Goal: Communication & Community: Participate in discussion

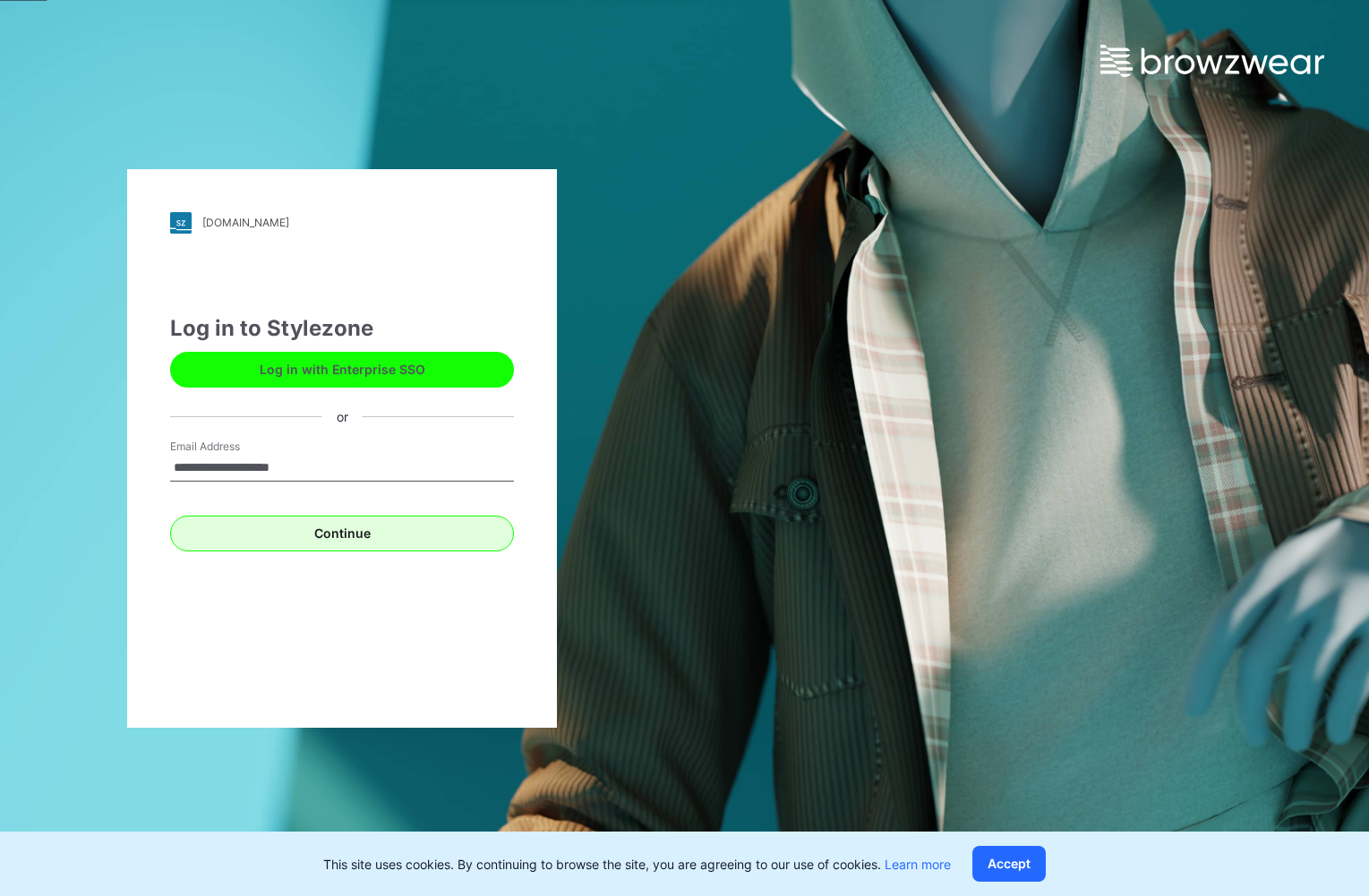
type input "**********"
click at [314, 534] on button "Continue" at bounding box center [342, 534] width 344 height 36
type input "**********"
click at [170, 516] on button "Continue" at bounding box center [342, 534] width 344 height 36
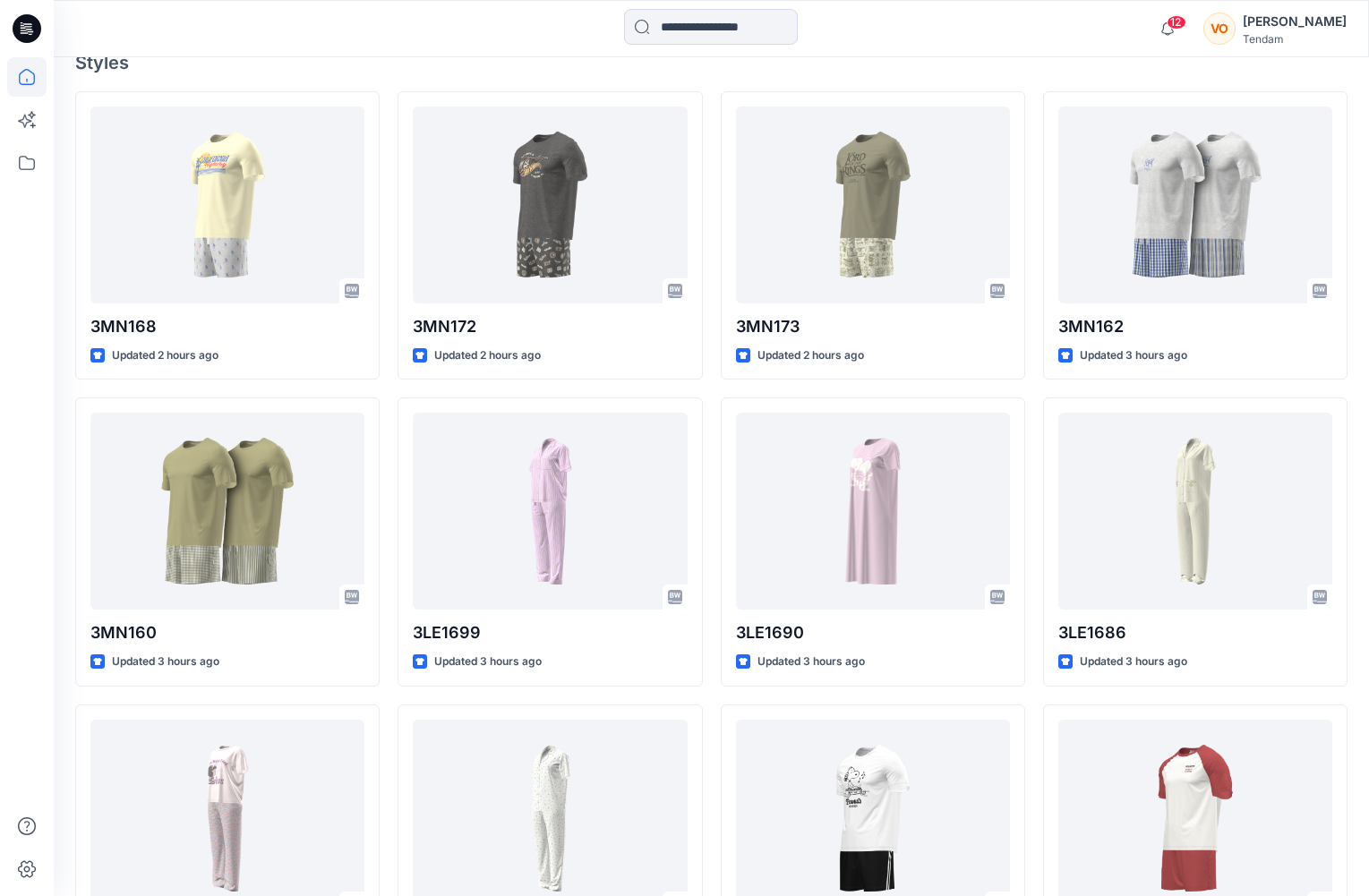
scroll to position [45, 0]
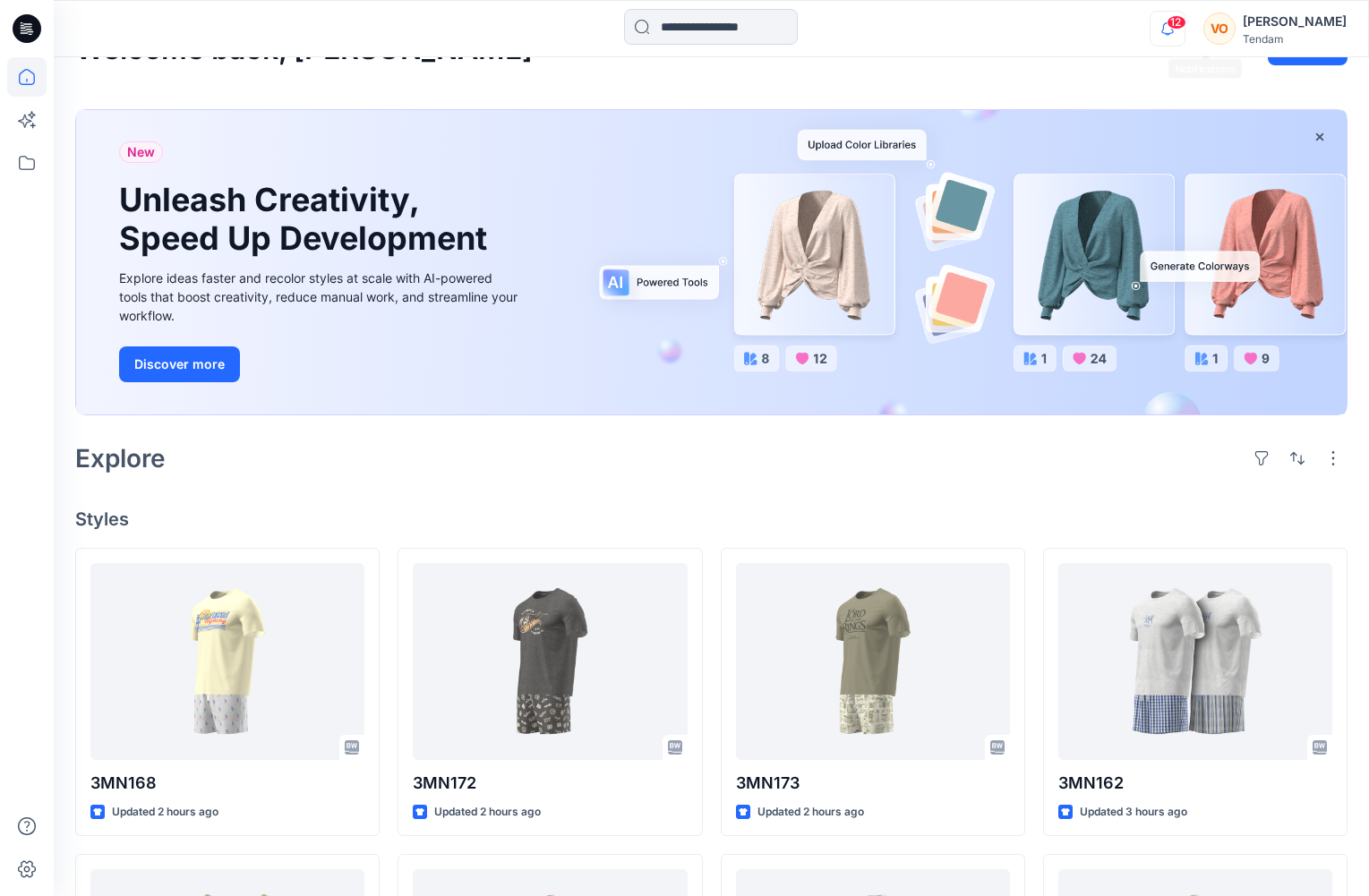
click at [1185, 36] on icon "button" at bounding box center [1168, 28] width 34 height 36
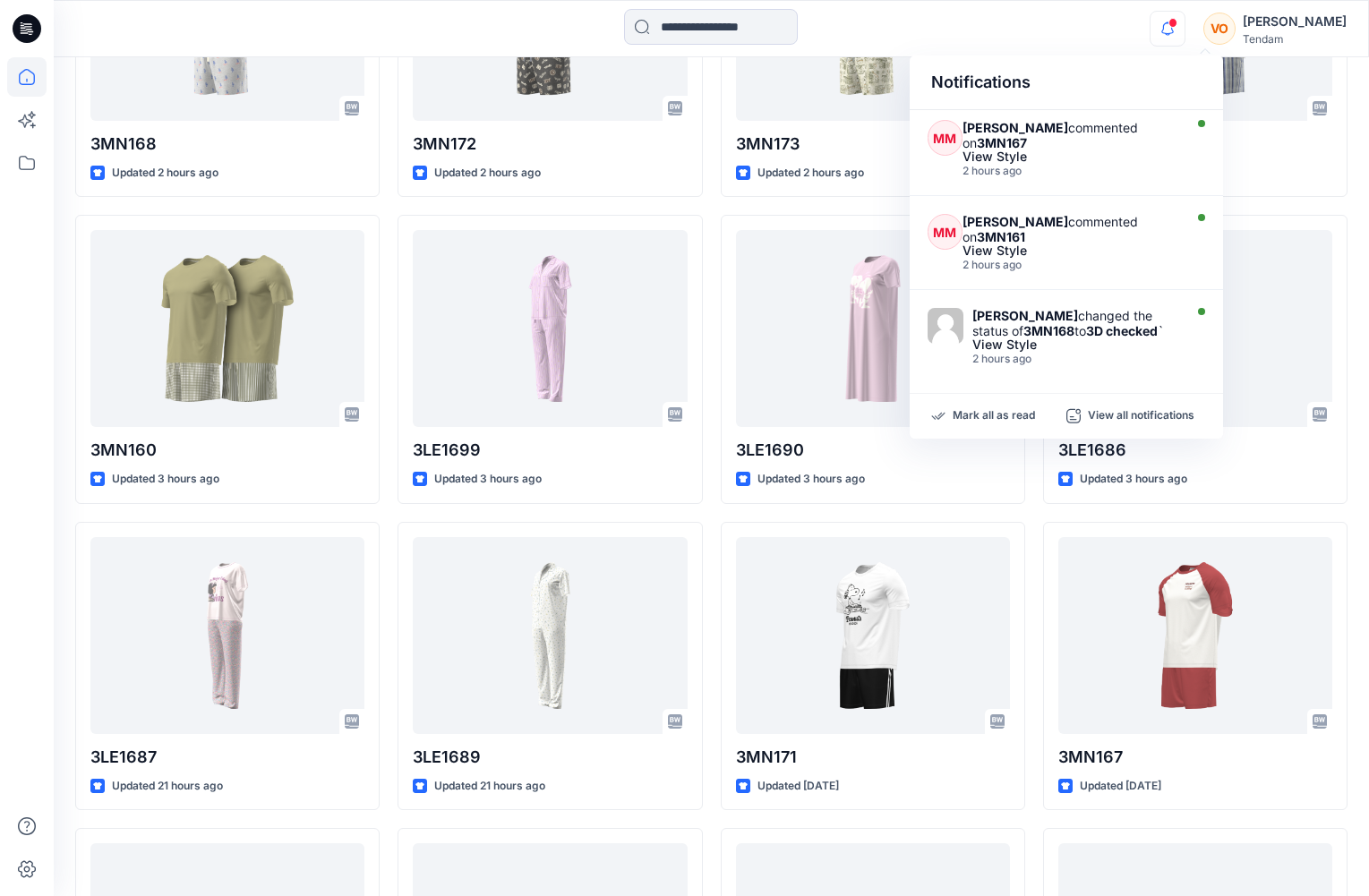
scroll to position [188, 0]
click at [1087, 270] on div "2 hours ago" at bounding box center [1069, 266] width 215 height 12
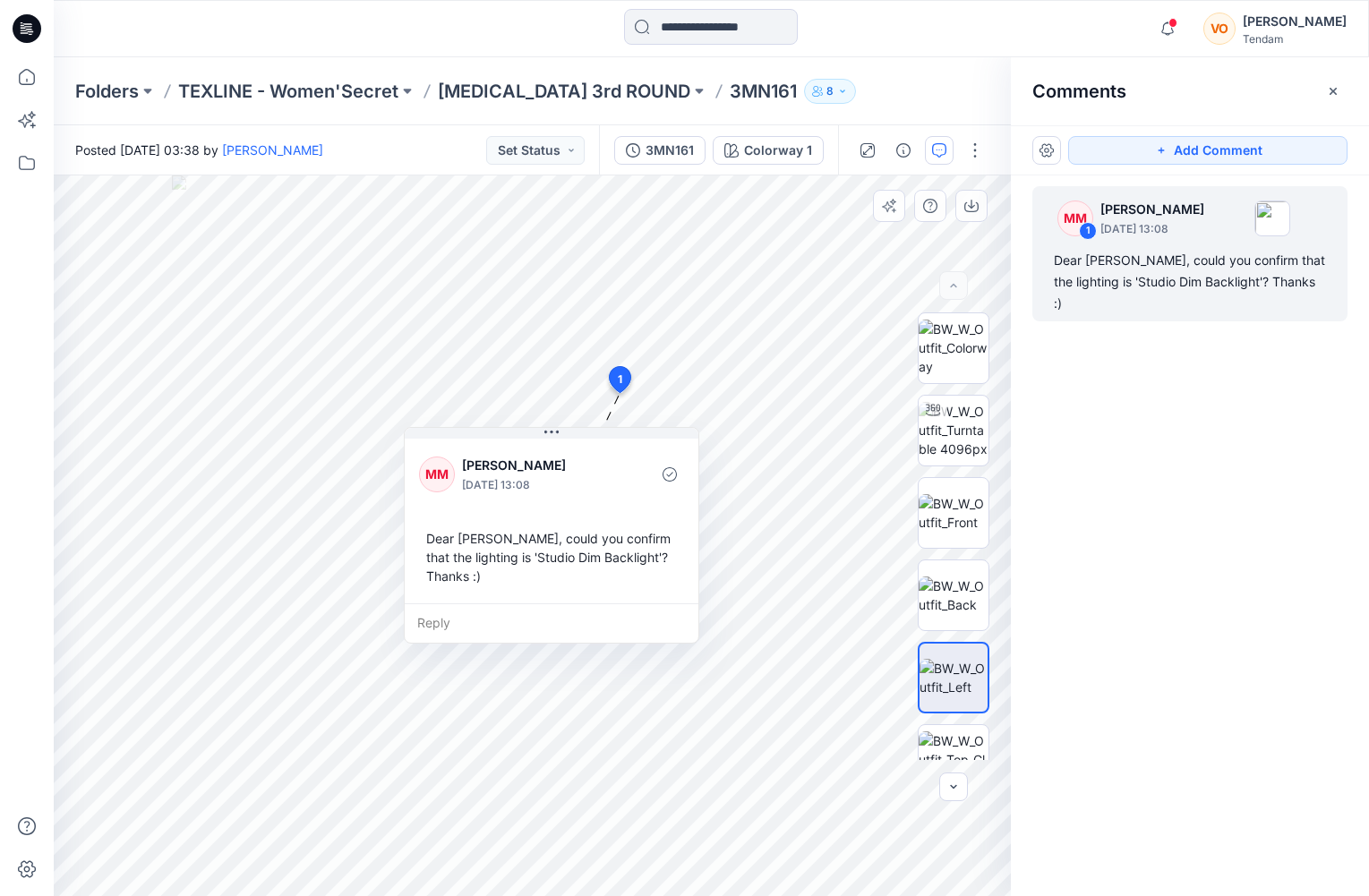
click at [433, 625] on div "Reply" at bounding box center [551, 623] width 294 height 40
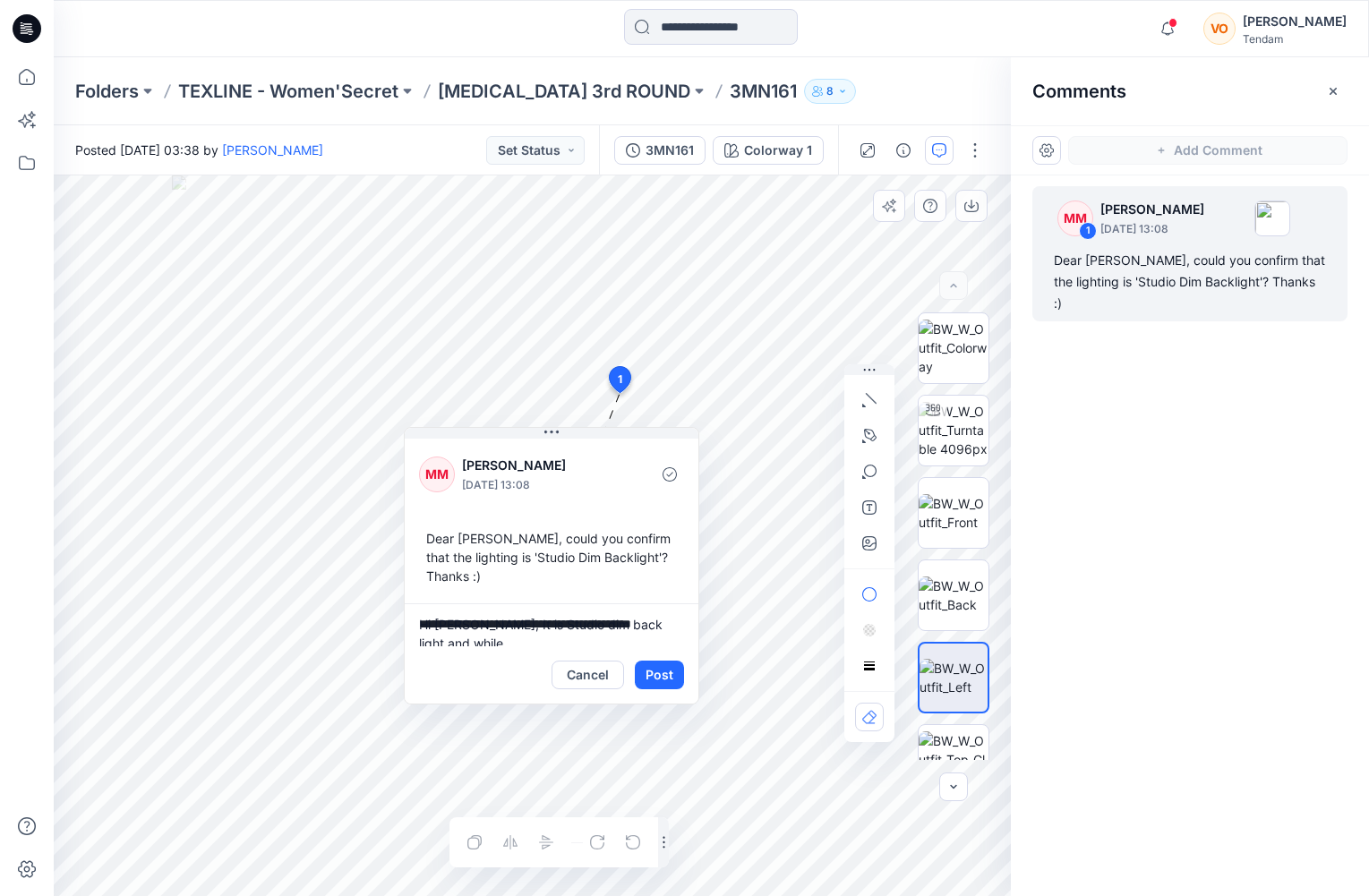
scroll to position [5, 0]
type textarea "**********"
click at [660, 670] on button "Post" at bounding box center [660, 675] width 49 height 28
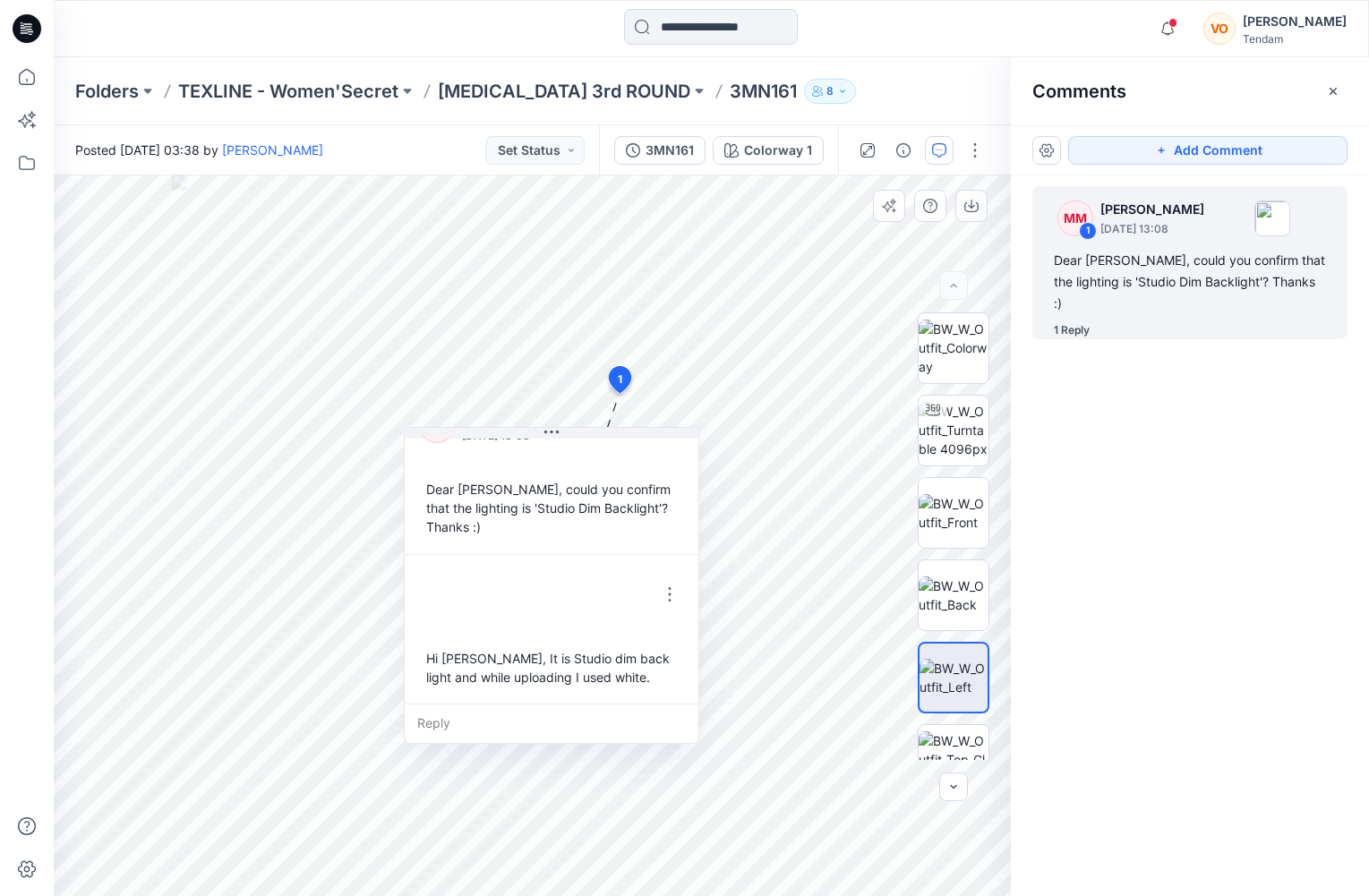
scroll to position [50, 0]
click at [1185, 26] on icon "button" at bounding box center [1168, 28] width 34 height 36
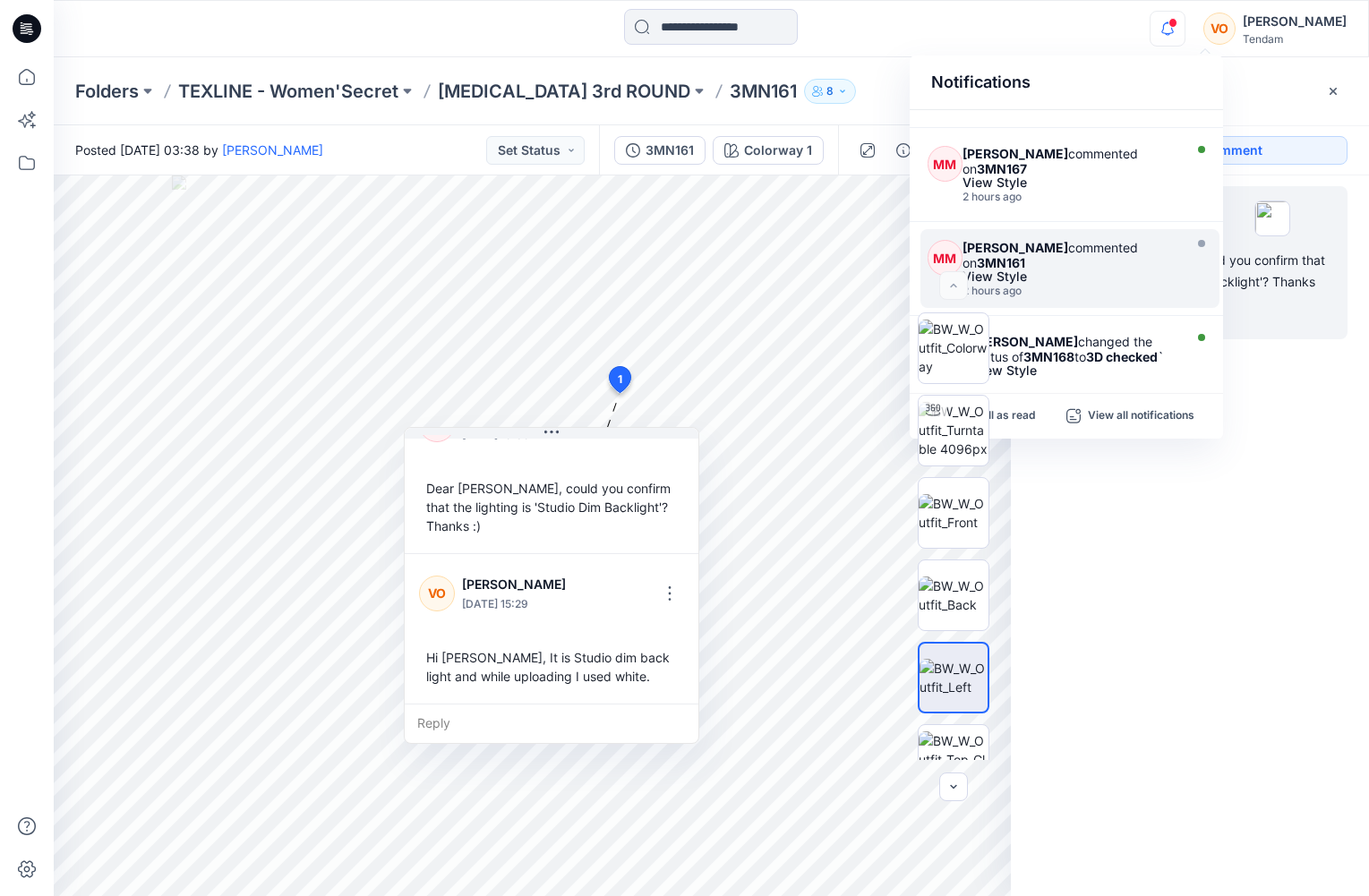
scroll to position [161, 0]
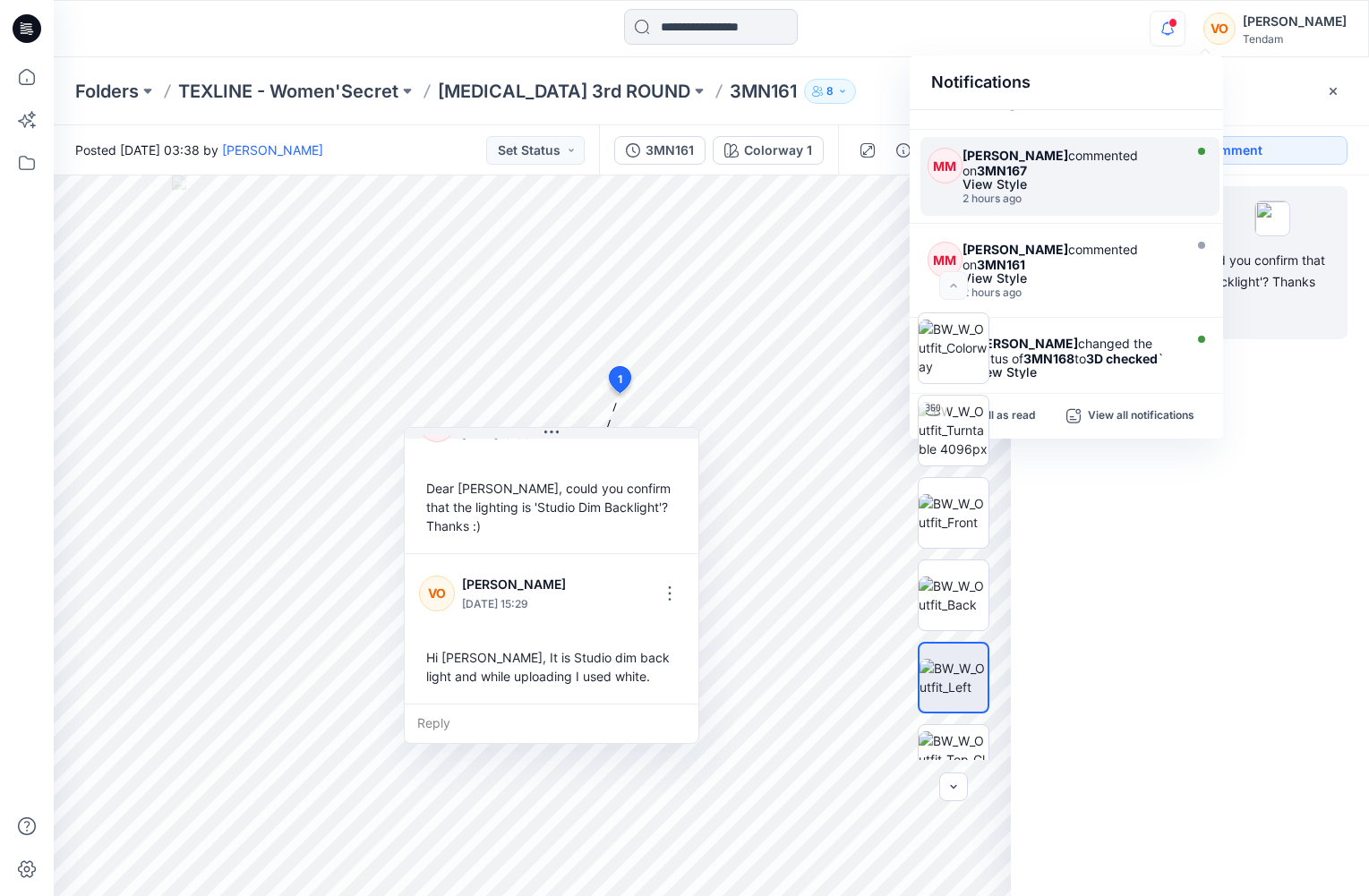
click at [1097, 181] on div "View Style" at bounding box center [1069, 183] width 215 height 12
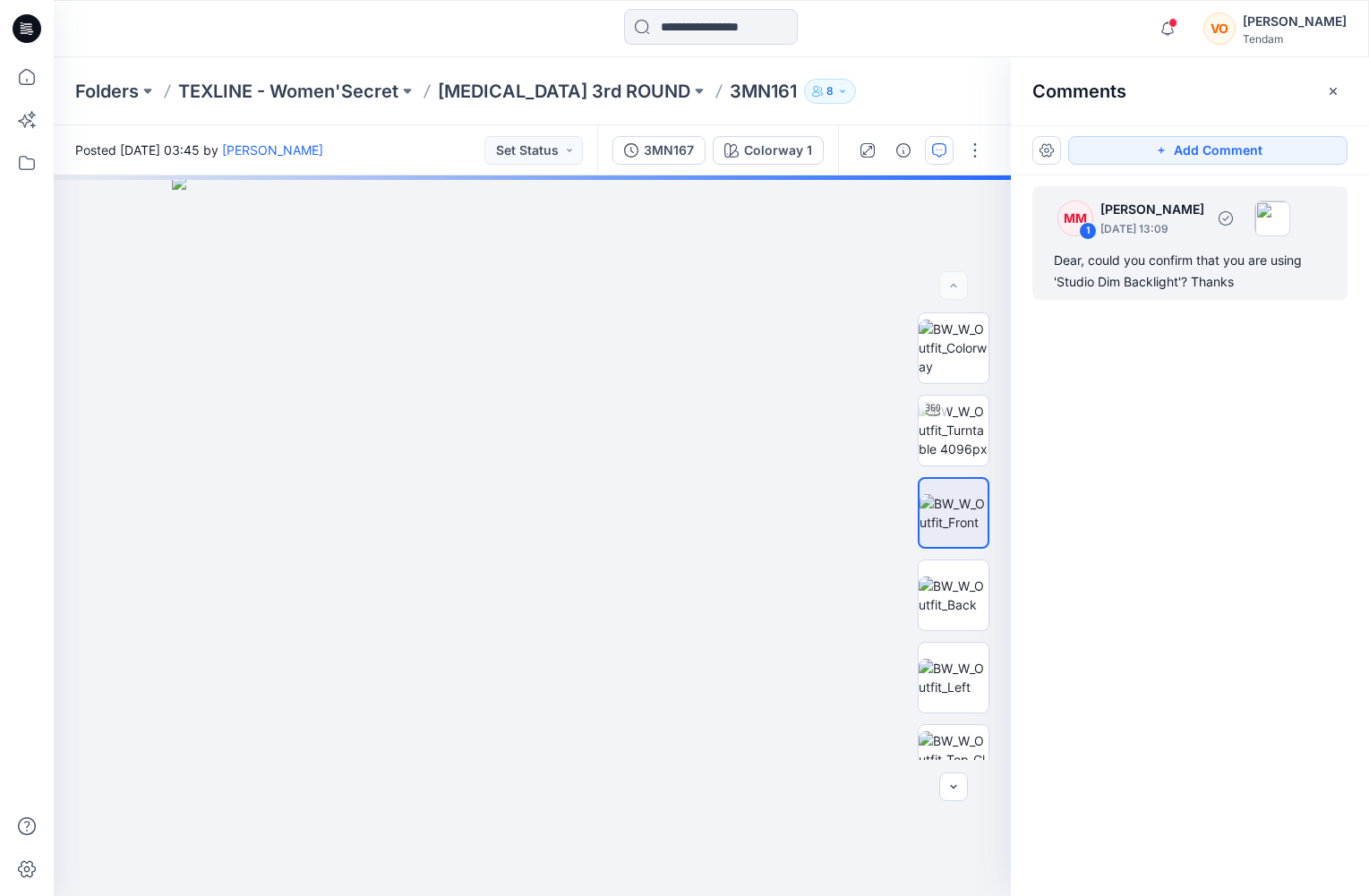
click at [1193, 282] on div "Dear, could you confirm that you are using 'Studio Dim Backlight'? Thanks" at bounding box center [1190, 270] width 272 height 43
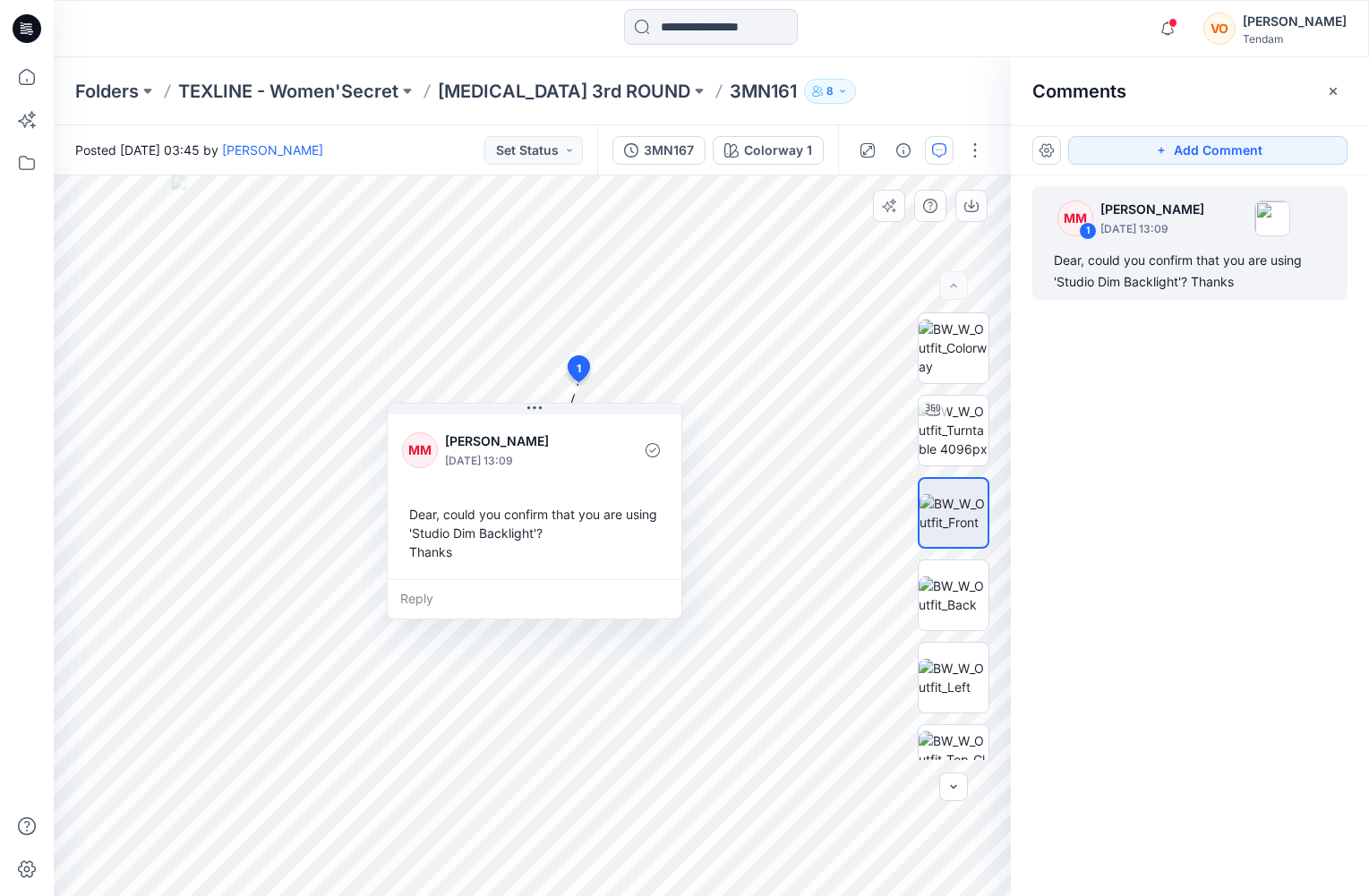
click at [410, 611] on div "Reply" at bounding box center [534, 599] width 294 height 40
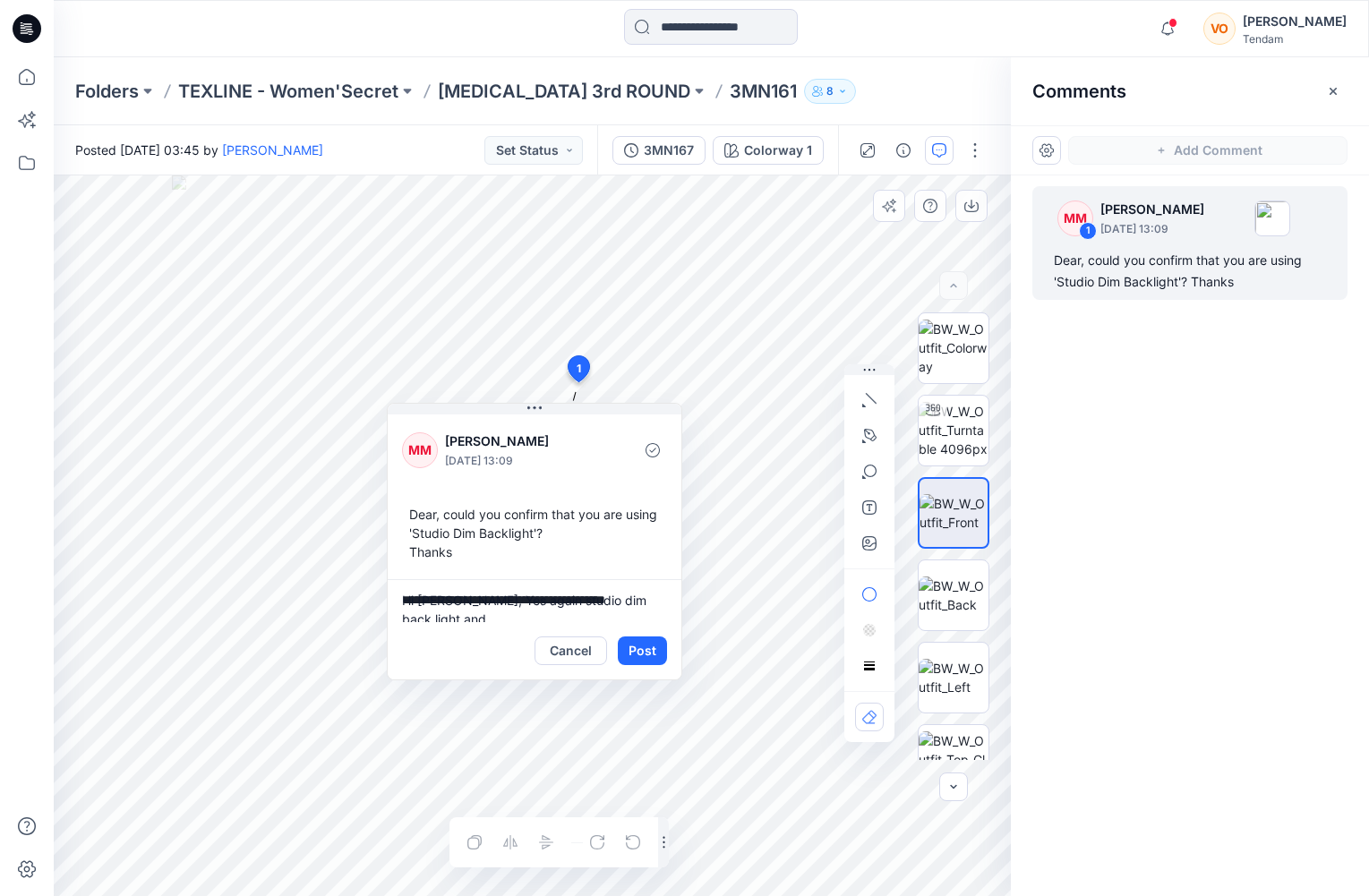
scroll to position [5, 0]
type textarea "**********"
click at [657, 653] on button "Post" at bounding box center [643, 650] width 49 height 28
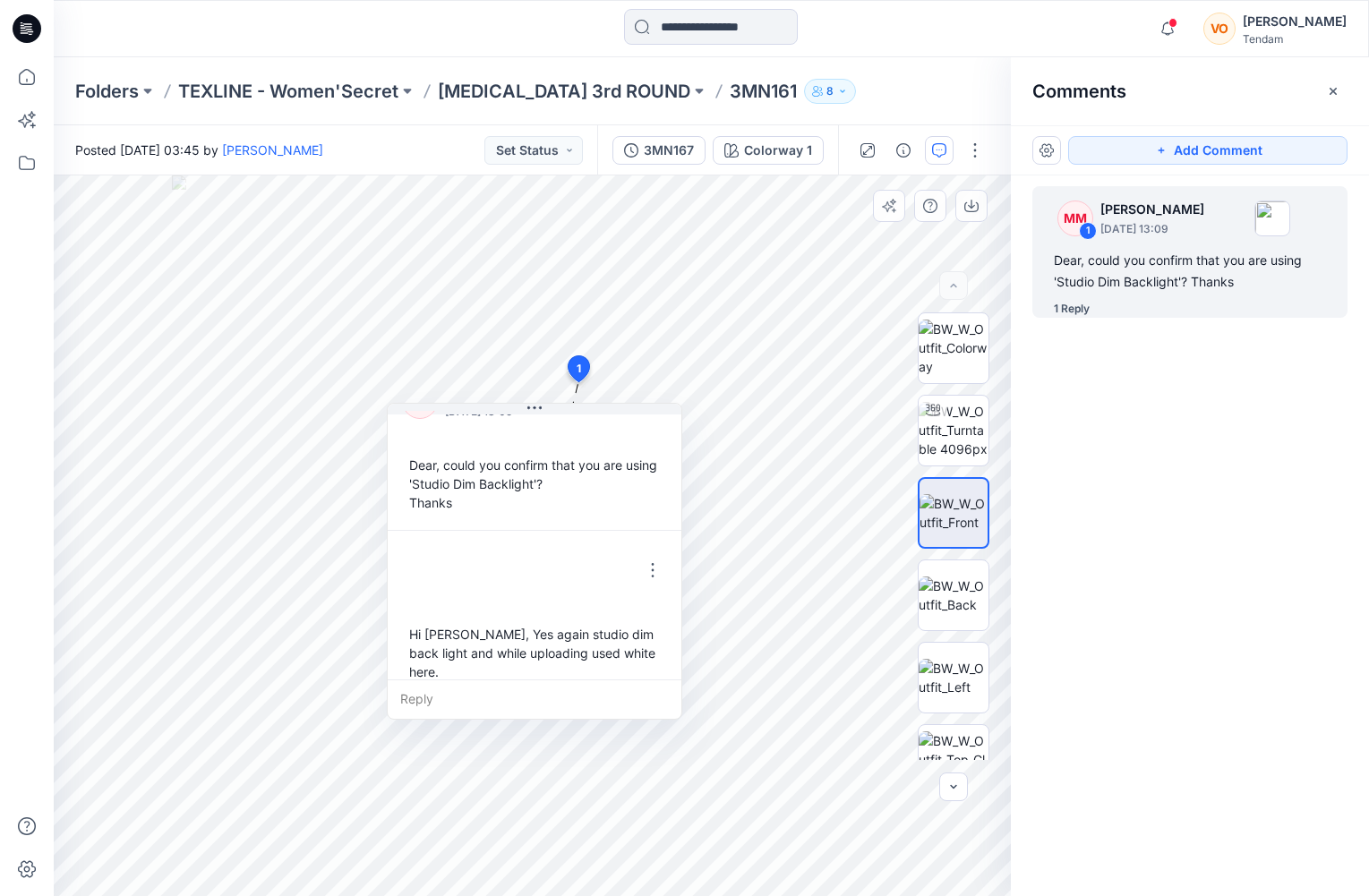
scroll to position [50, 0]
click at [1178, 23] on span at bounding box center [1172, 23] width 9 height 9
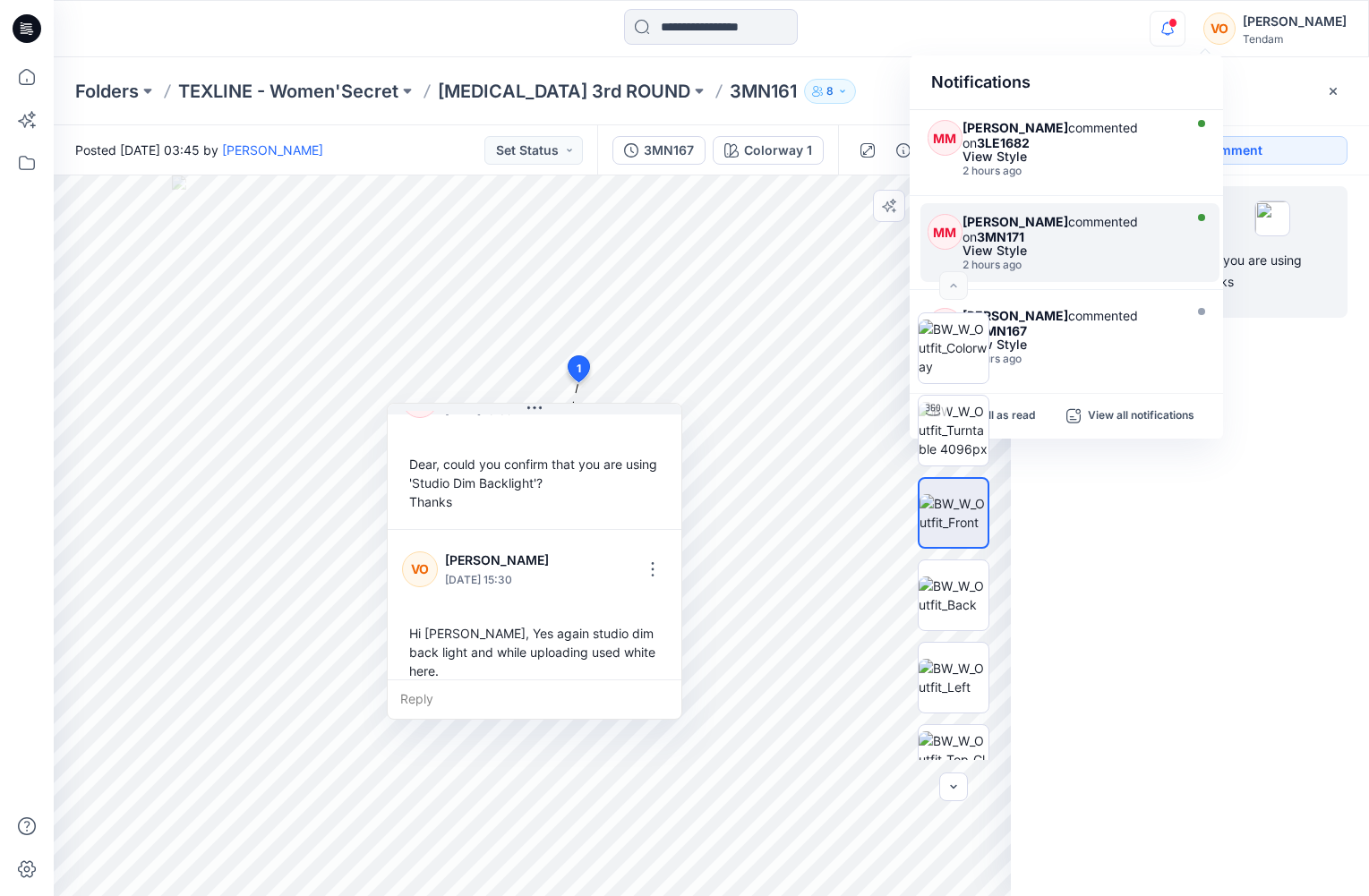
scroll to position [0, 0]
click at [1093, 260] on div "2 hours ago" at bounding box center [1069, 266] width 215 height 12
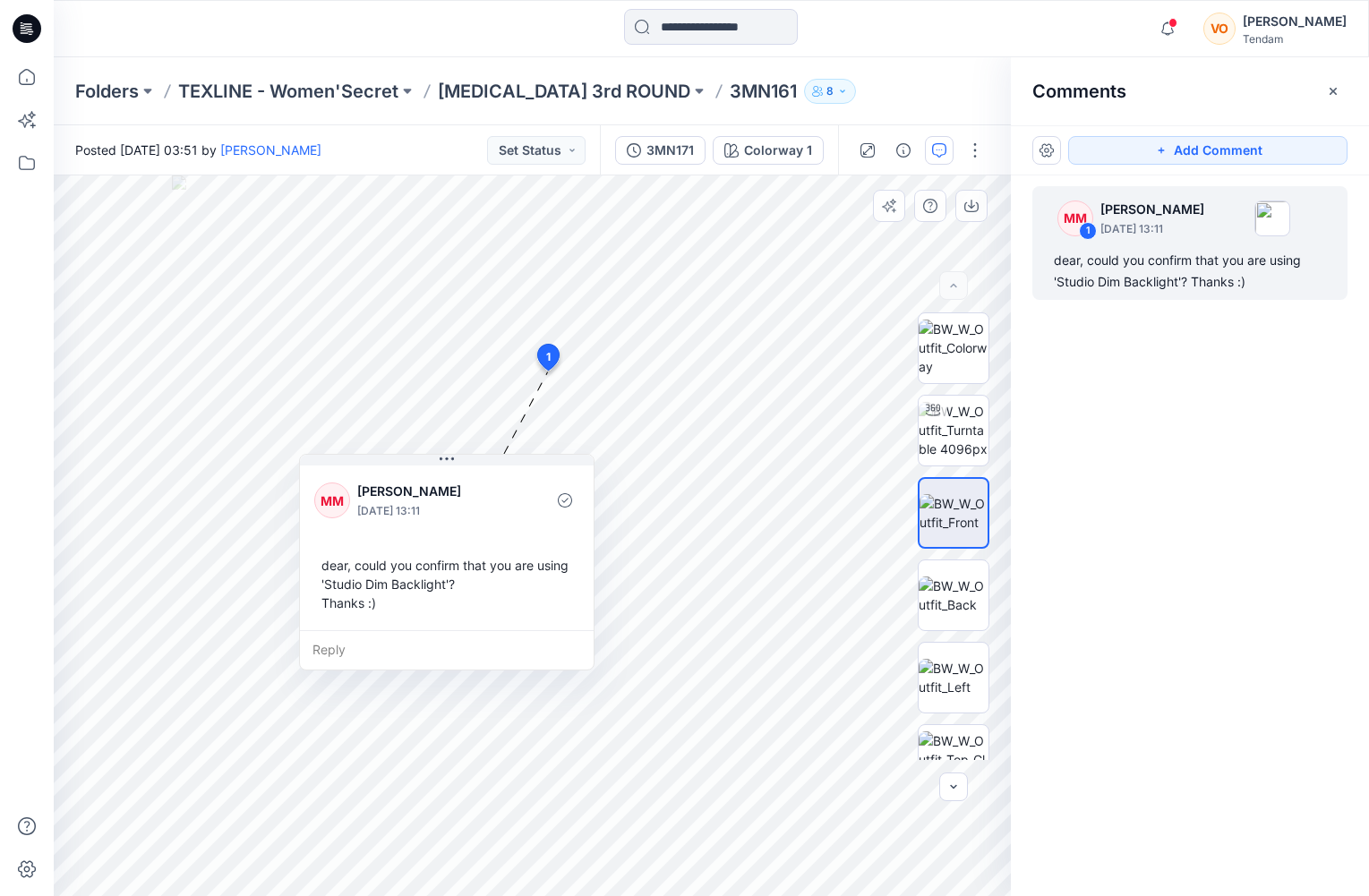
click at [336, 642] on div "Reply" at bounding box center [446, 650] width 294 height 40
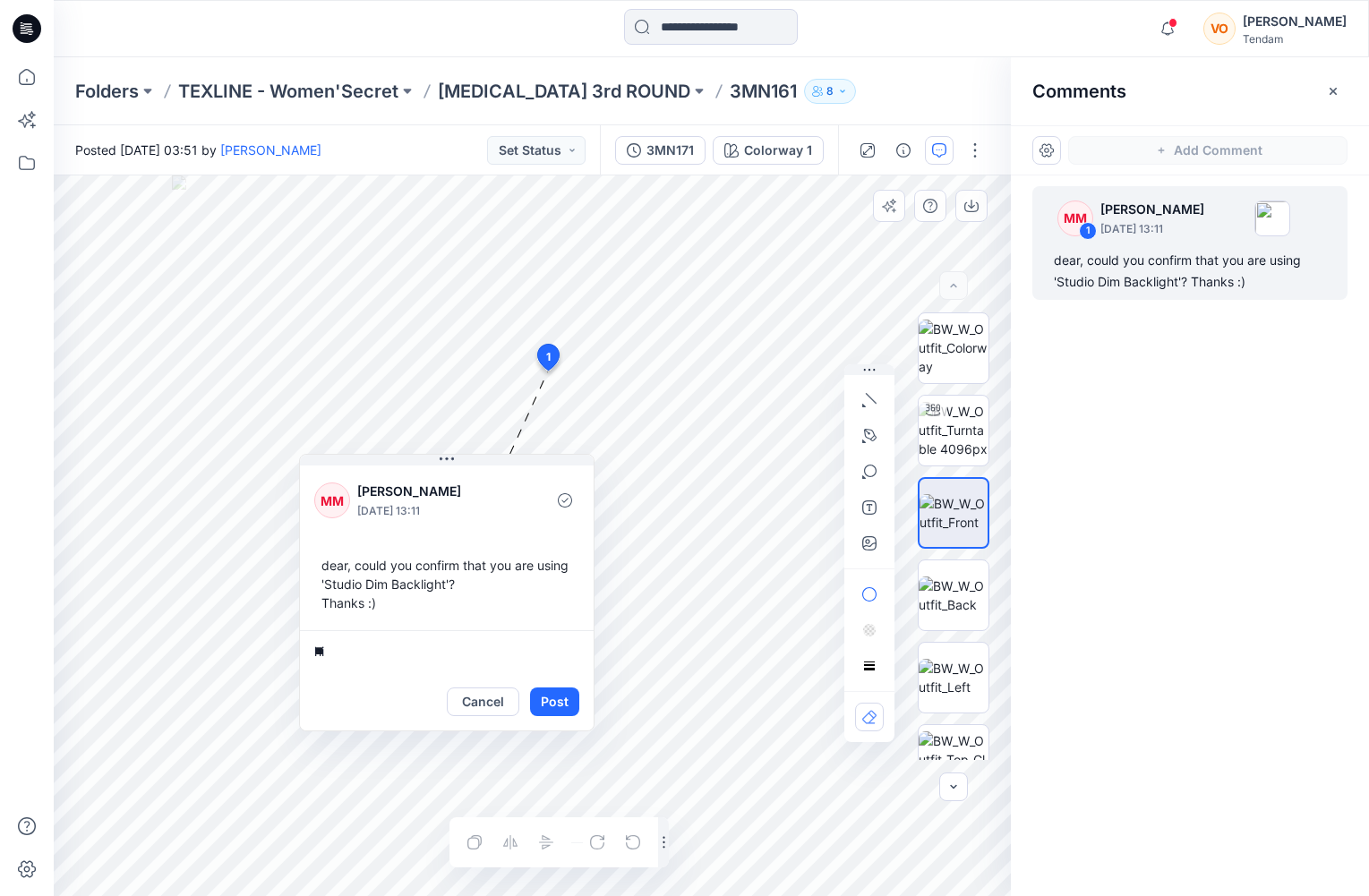
type textarea "*"
click at [383, 653] on textarea "**********" at bounding box center [446, 651] width 294 height 43
click at [551, 647] on textarea "**********" at bounding box center [446, 651] width 294 height 43
type textarea "**********"
click at [563, 697] on button "Post" at bounding box center [555, 701] width 49 height 28
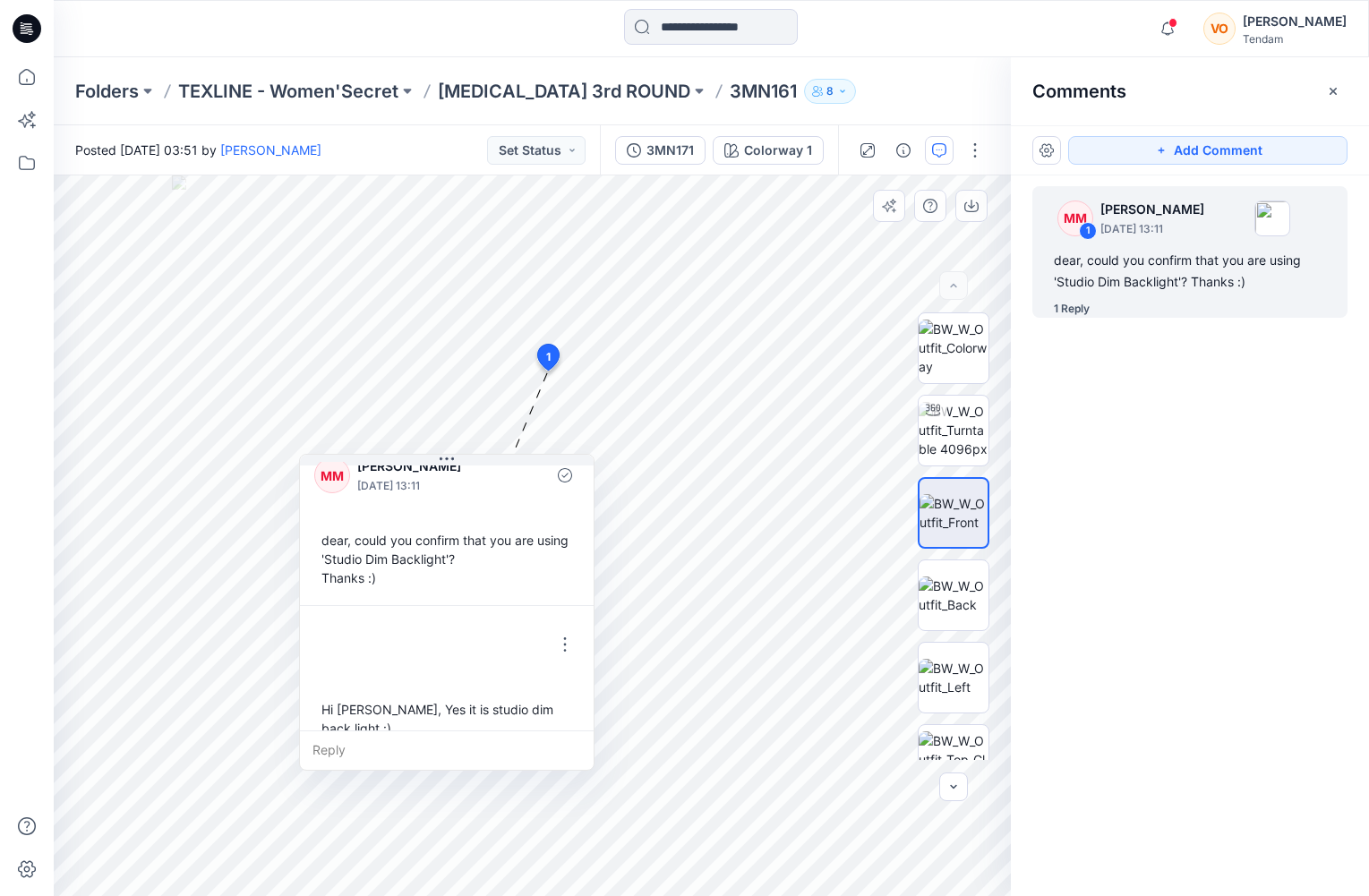
scroll to position [31, 0]
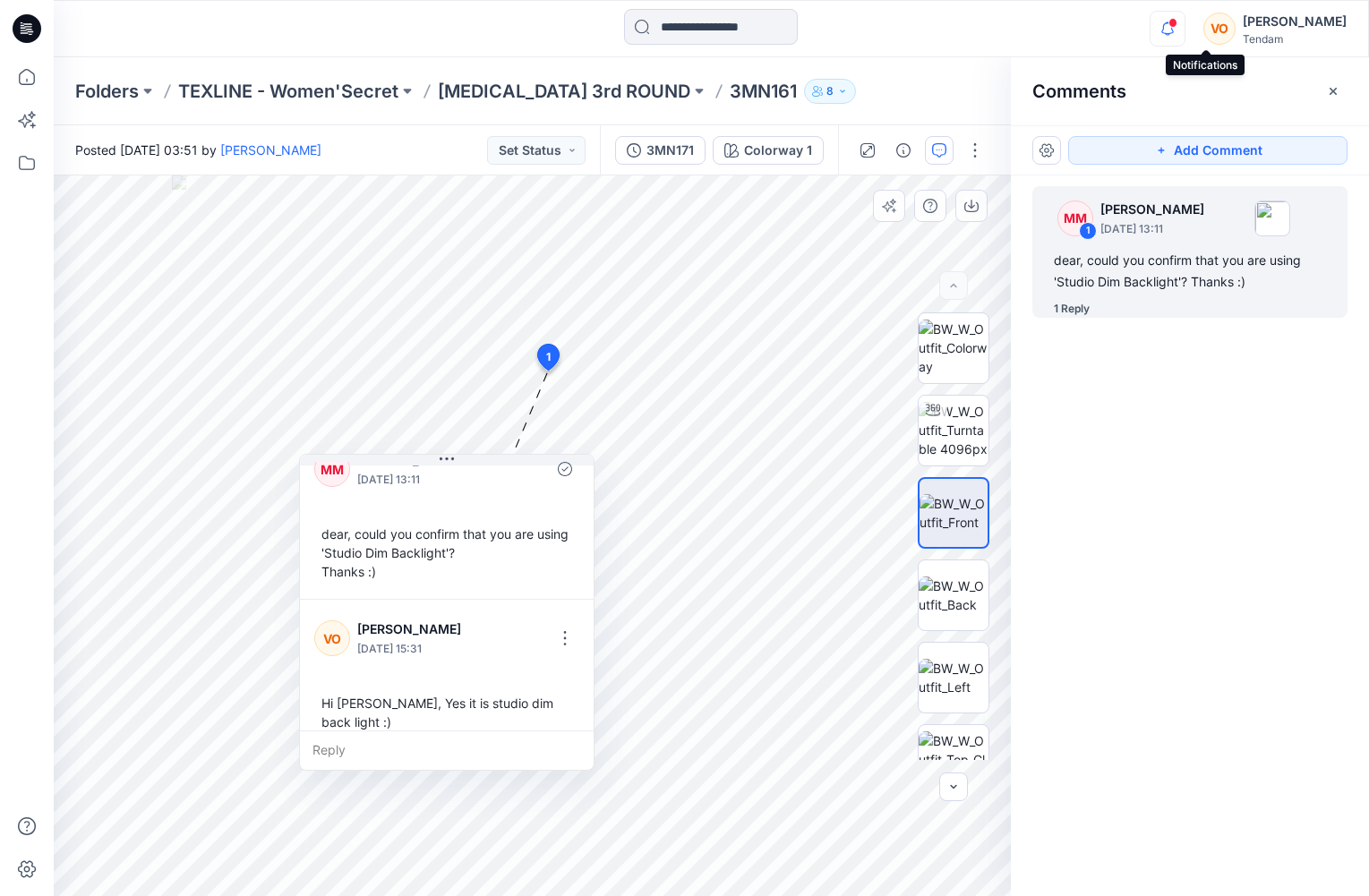
click at [1174, 30] on icon "button" at bounding box center [1168, 28] width 12 height 11
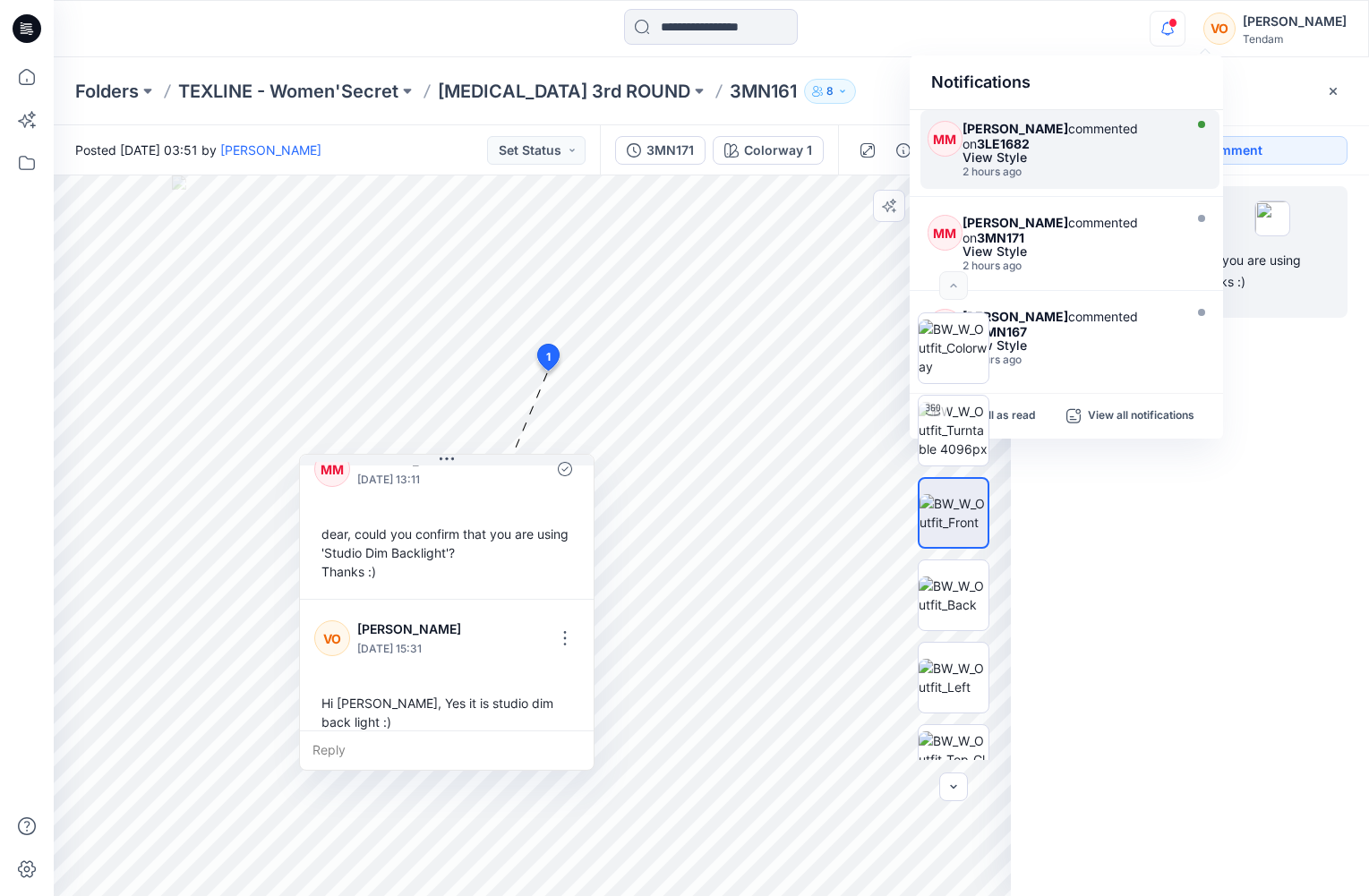
click at [1100, 153] on div "View Style" at bounding box center [1069, 157] width 215 height 12
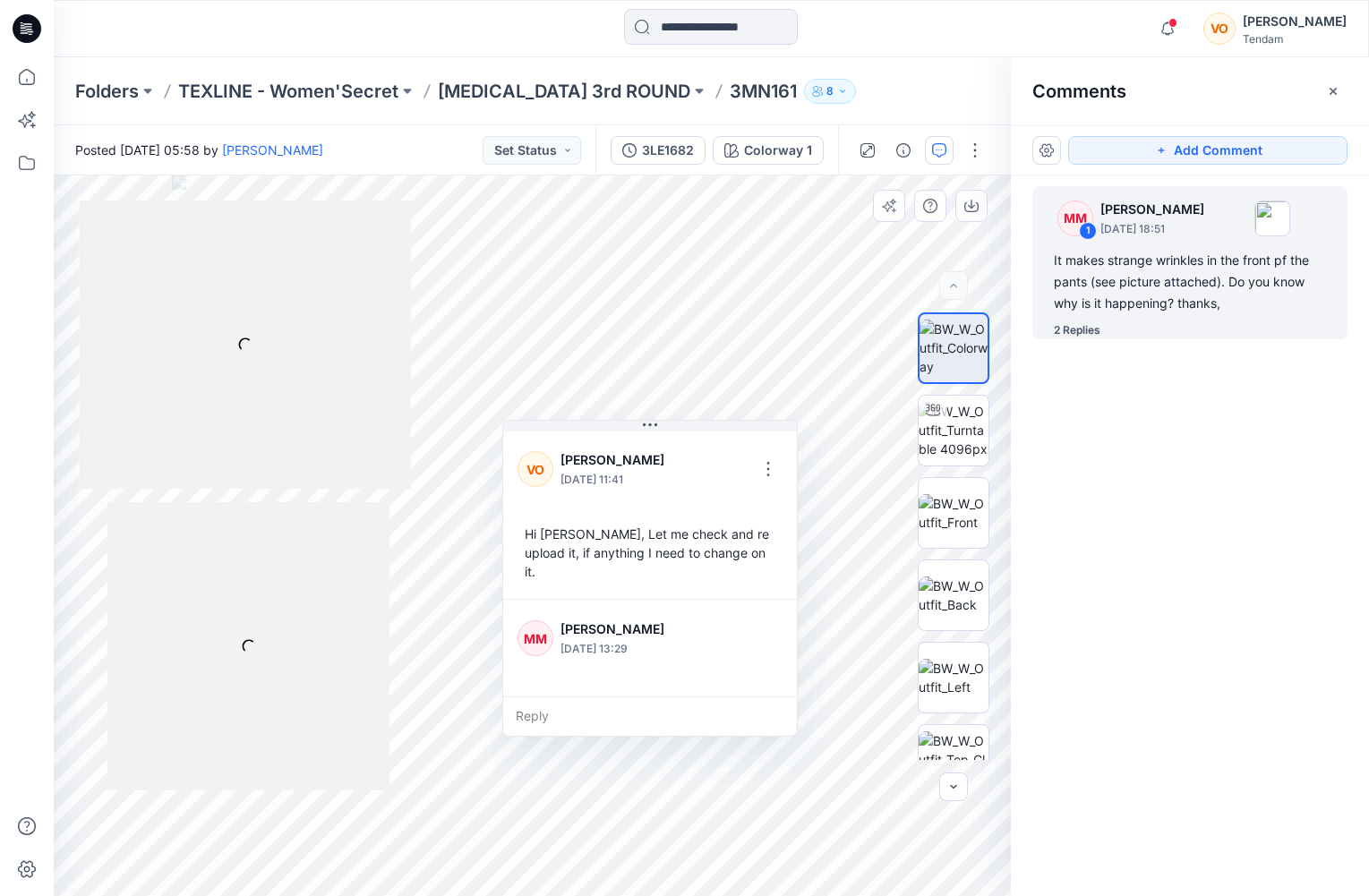
scroll to position [200, 0]
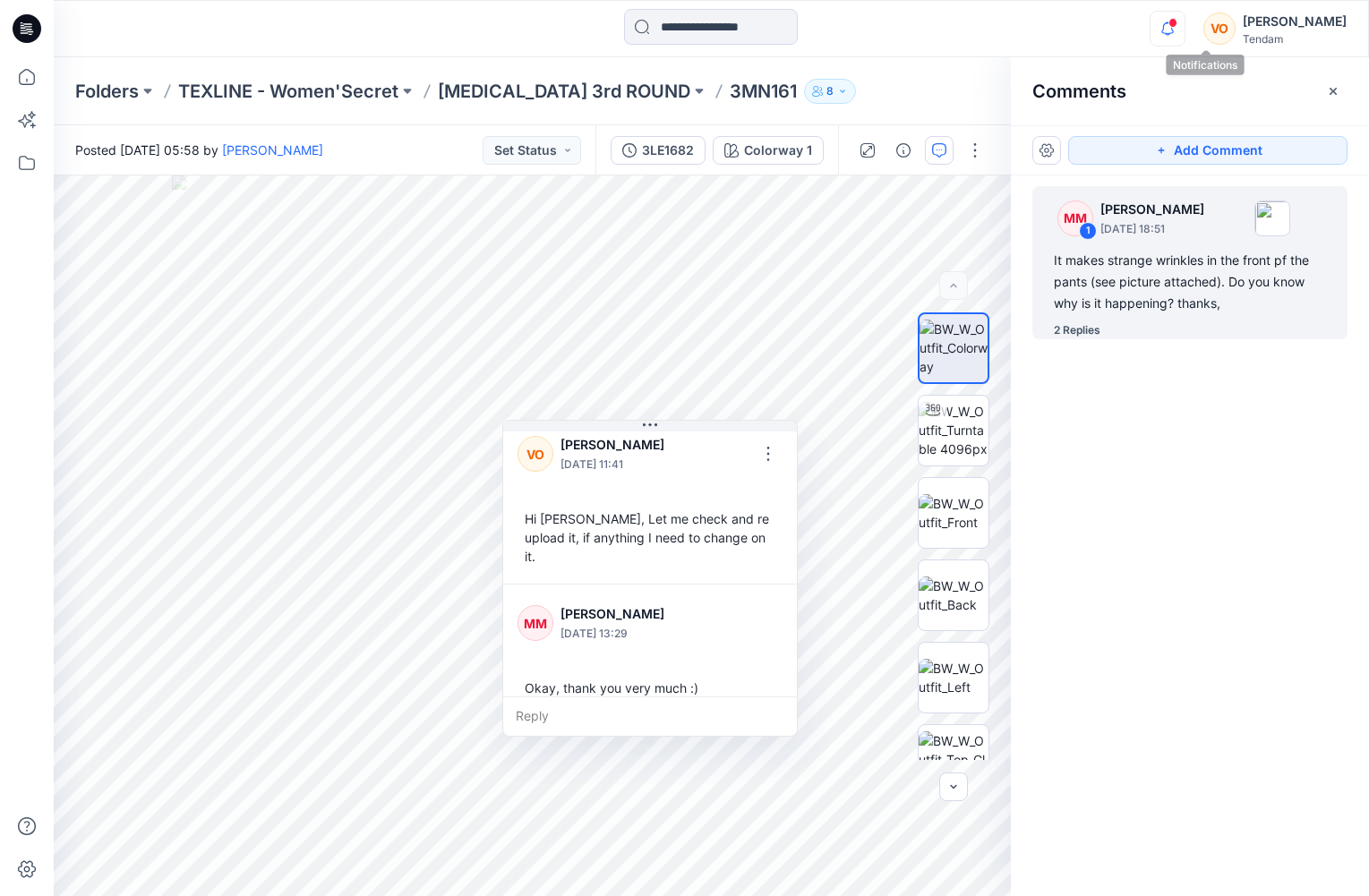
click at [1185, 43] on icon "button" at bounding box center [1168, 28] width 34 height 36
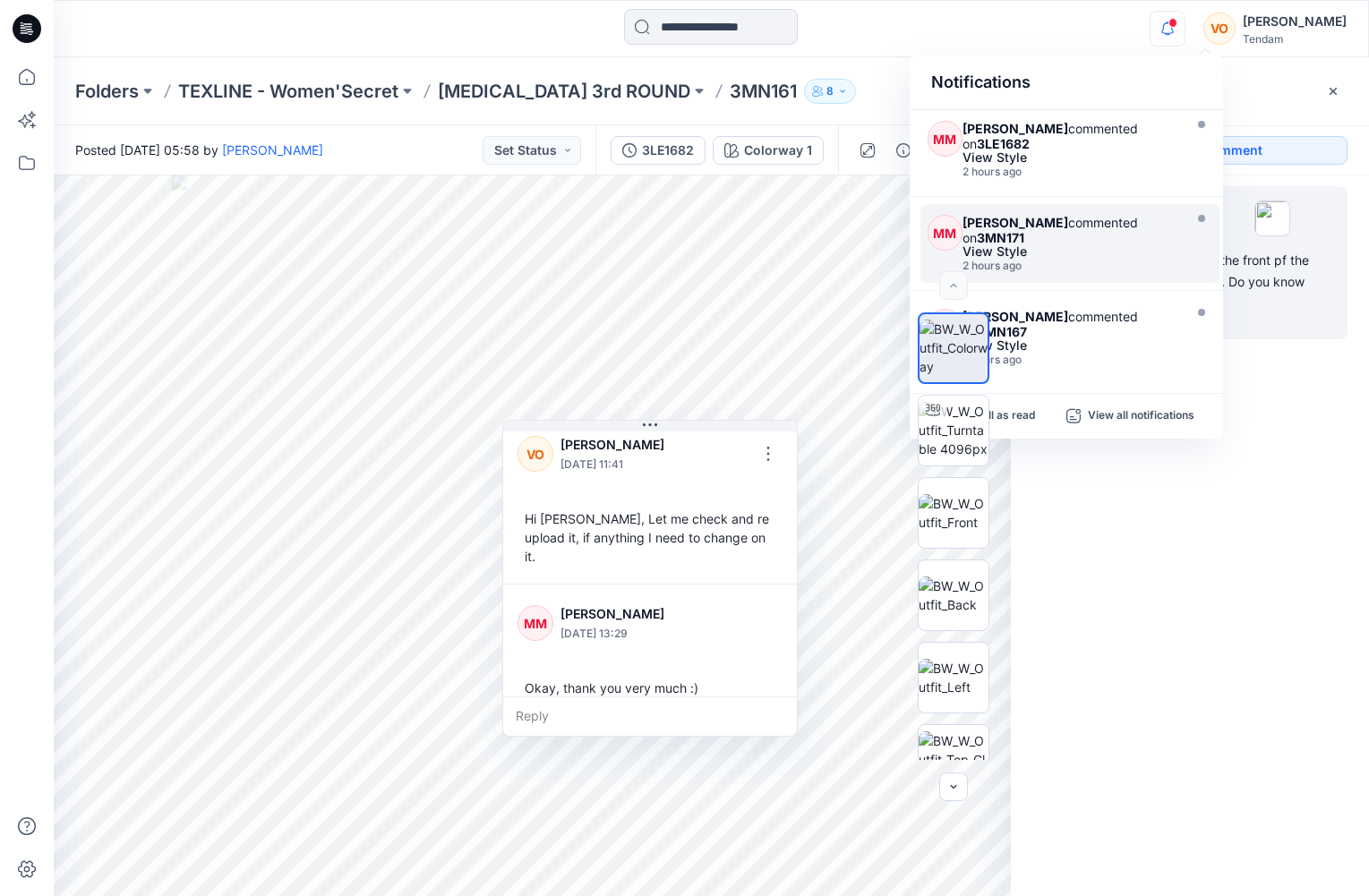
click at [1123, 215] on div "Marta Miquel commented on 3MN171" at bounding box center [1069, 230] width 215 height 30
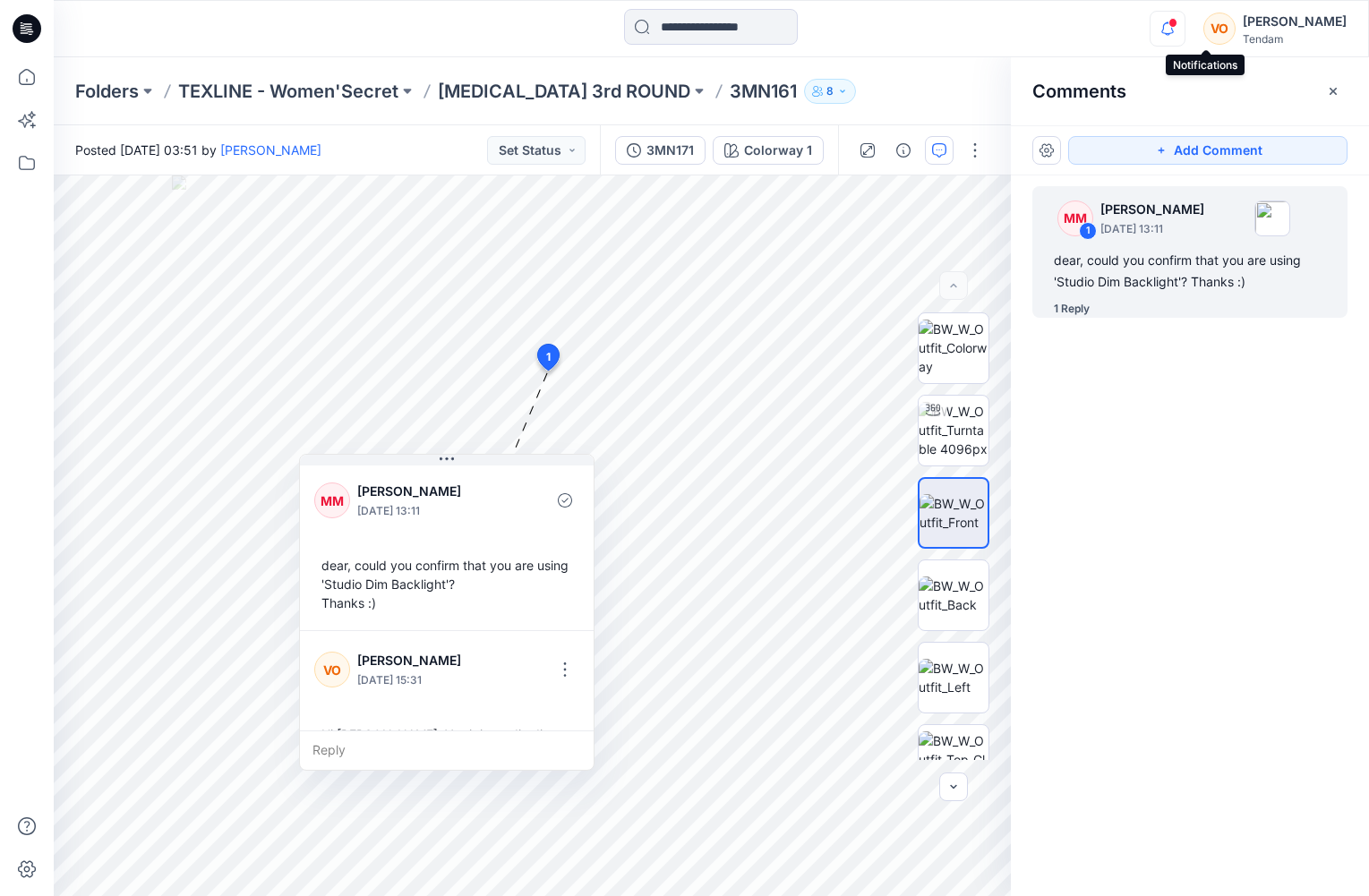
click at [1185, 29] on icon "button" at bounding box center [1168, 28] width 34 height 36
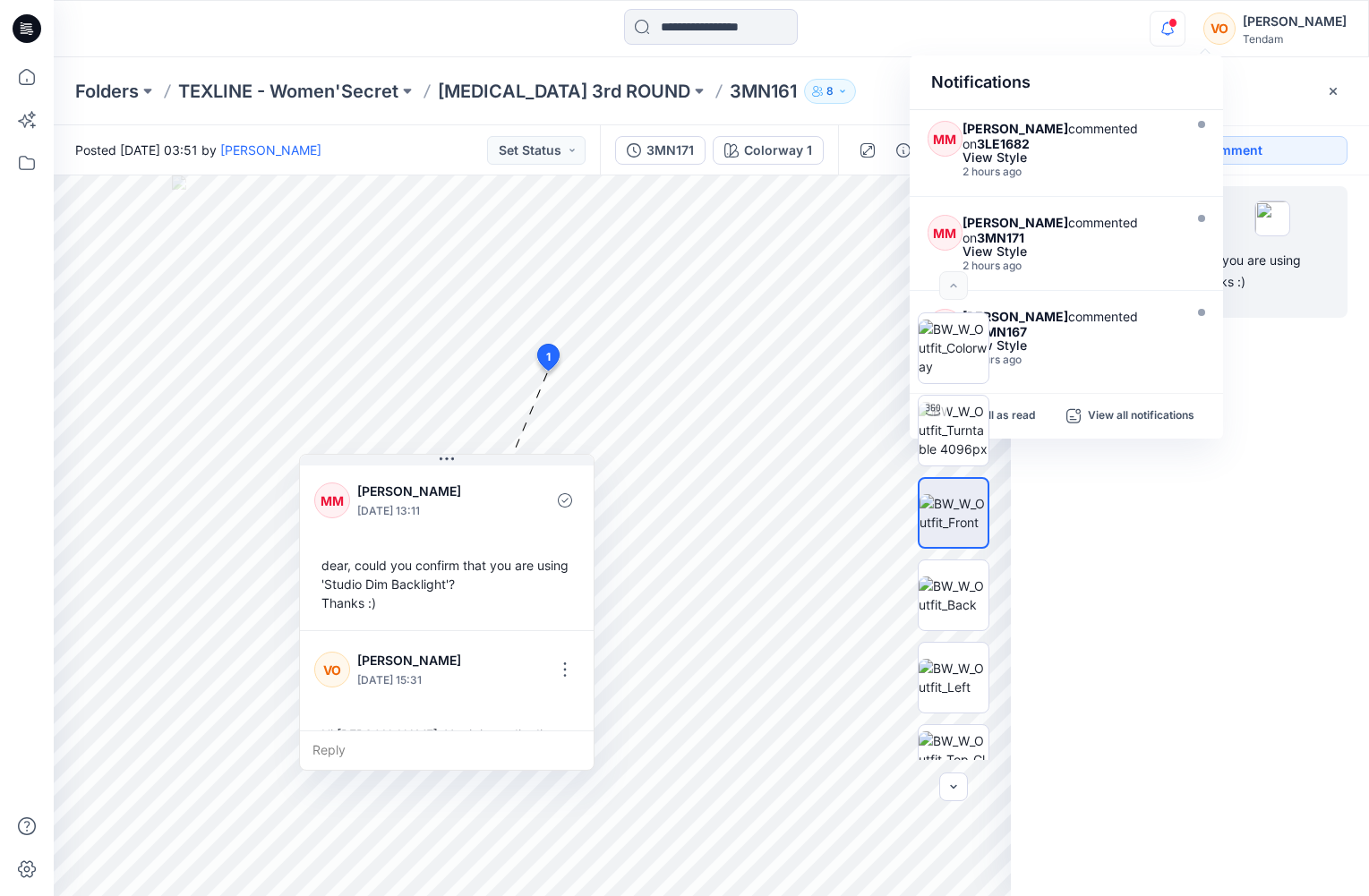
click at [1140, 19] on div "Notifications MM Marta Miquel commented on 3LE1682 View Style 2 hours ago MM Ma…" at bounding box center [711, 28] width 1315 height 40
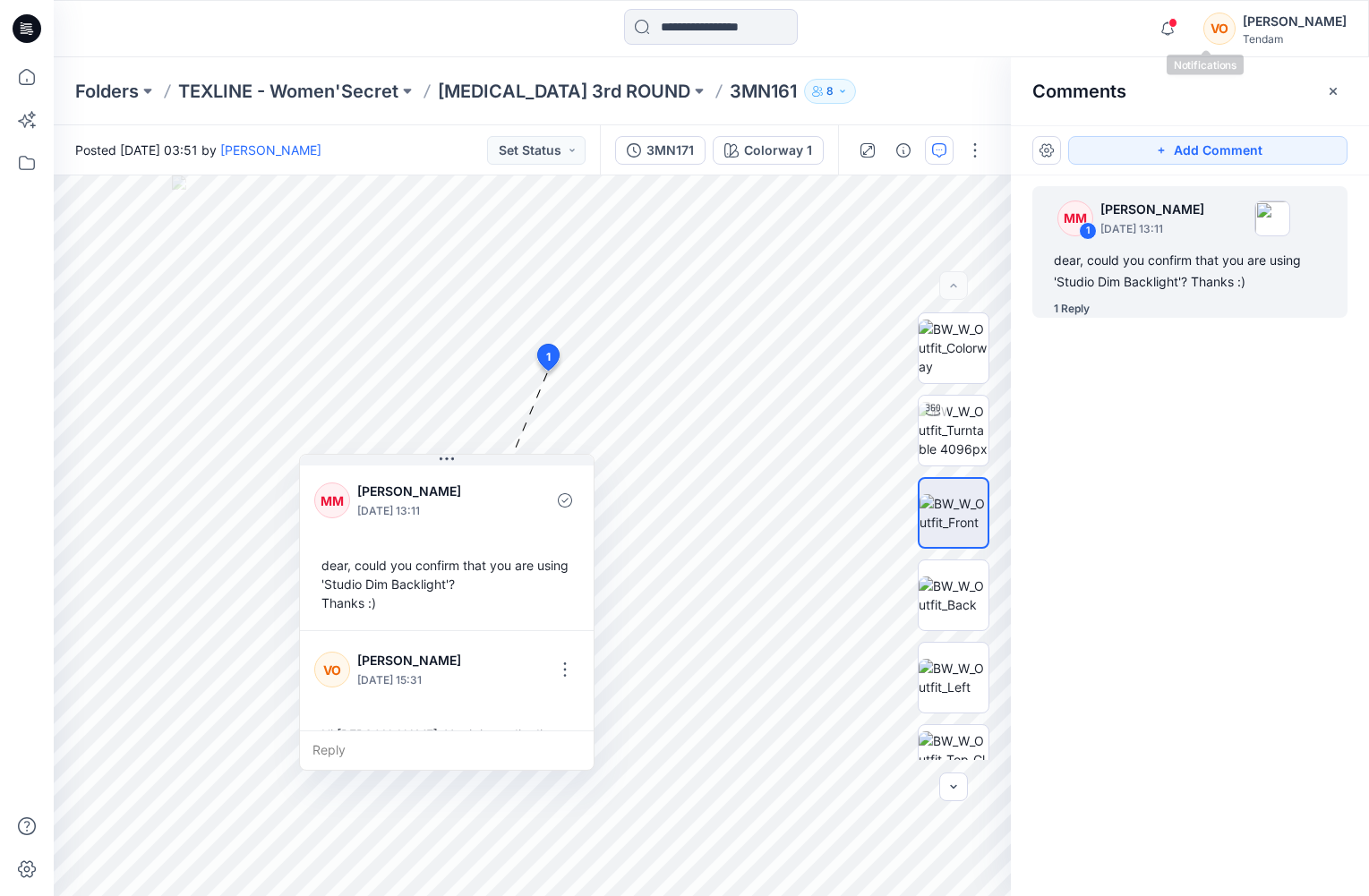
click at [1181, 26] on div "Notifications MM Marta Miquel commented on 3LE1682 View Style 2 hours ago MM Ma…" at bounding box center [711, 28] width 1315 height 40
click at [1185, 26] on icon "button" at bounding box center [1168, 28] width 34 height 36
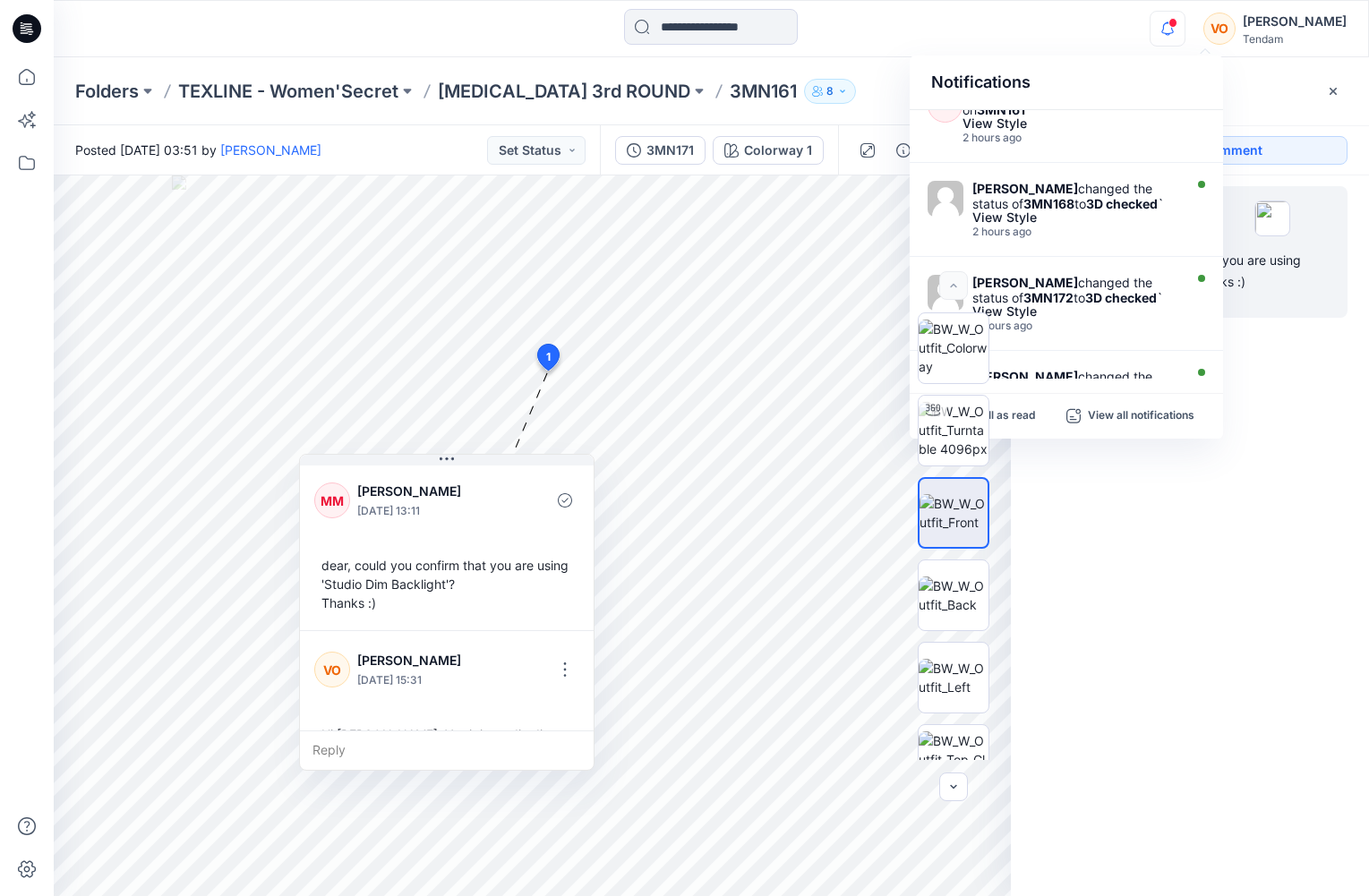
scroll to position [322, 0]
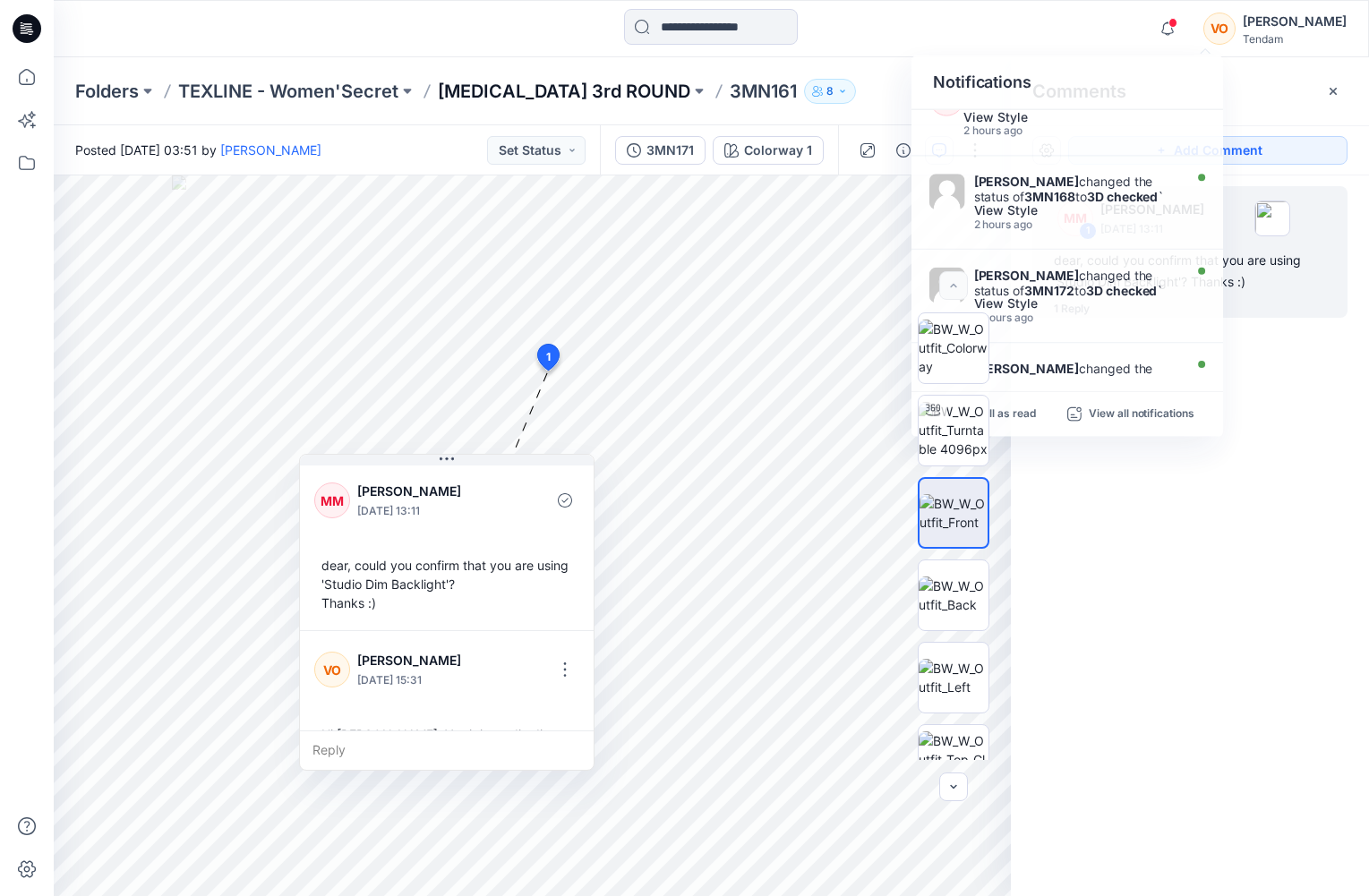
click at [504, 91] on p "T3 3rd ROUND" at bounding box center [563, 91] width 252 height 26
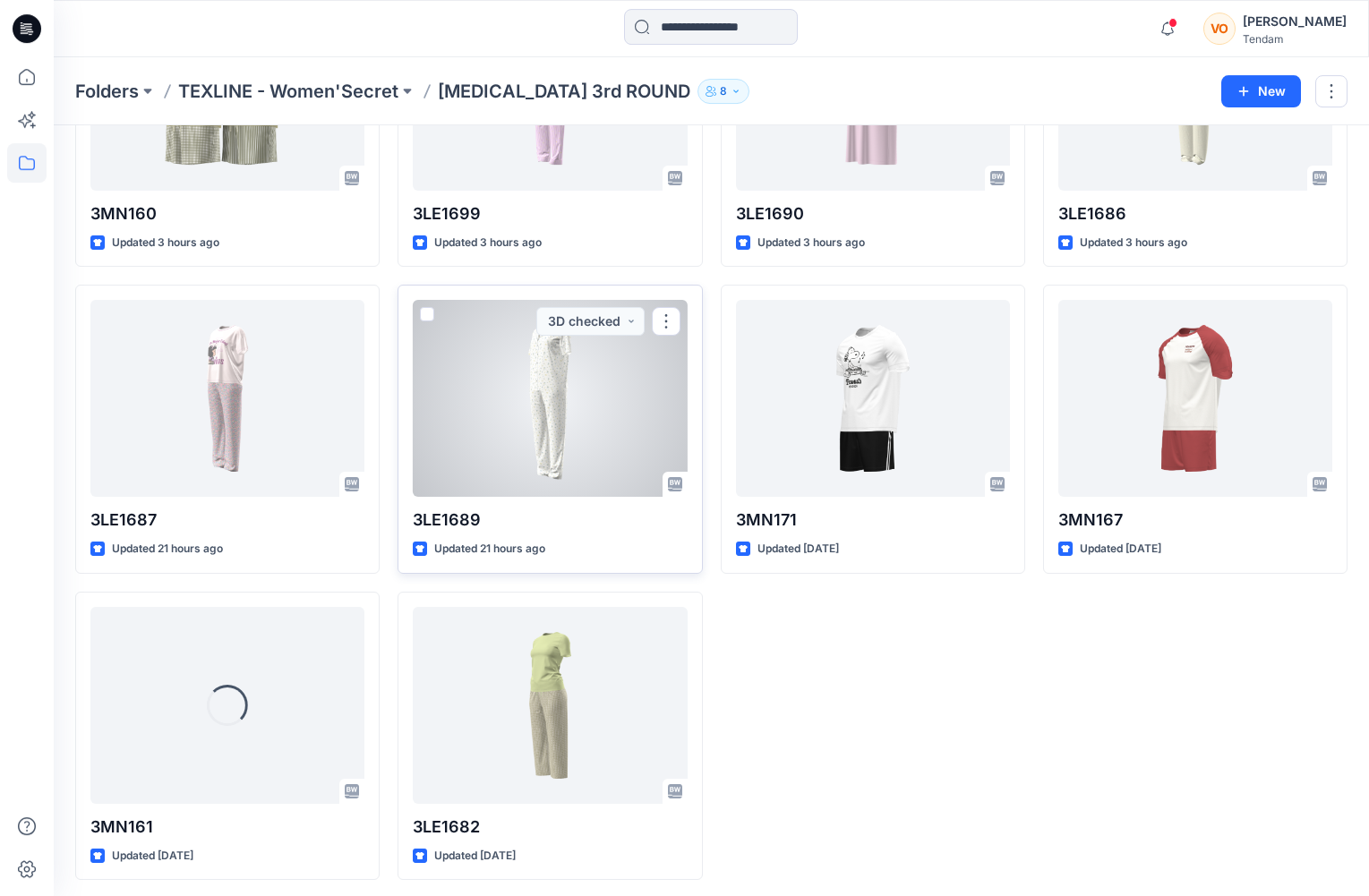
scroll to position [534, 0]
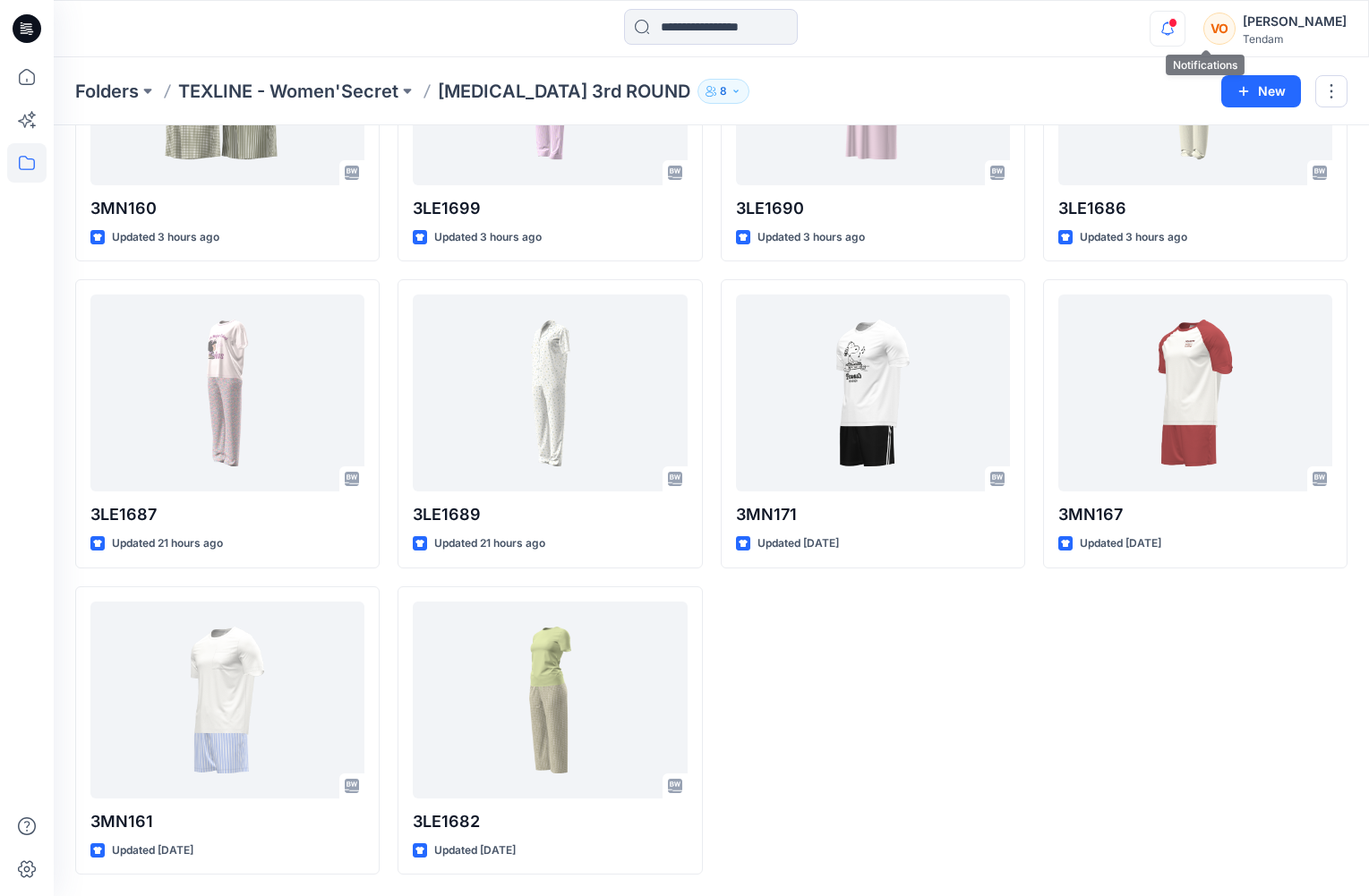
click at [1185, 32] on icon "button" at bounding box center [1168, 28] width 34 height 36
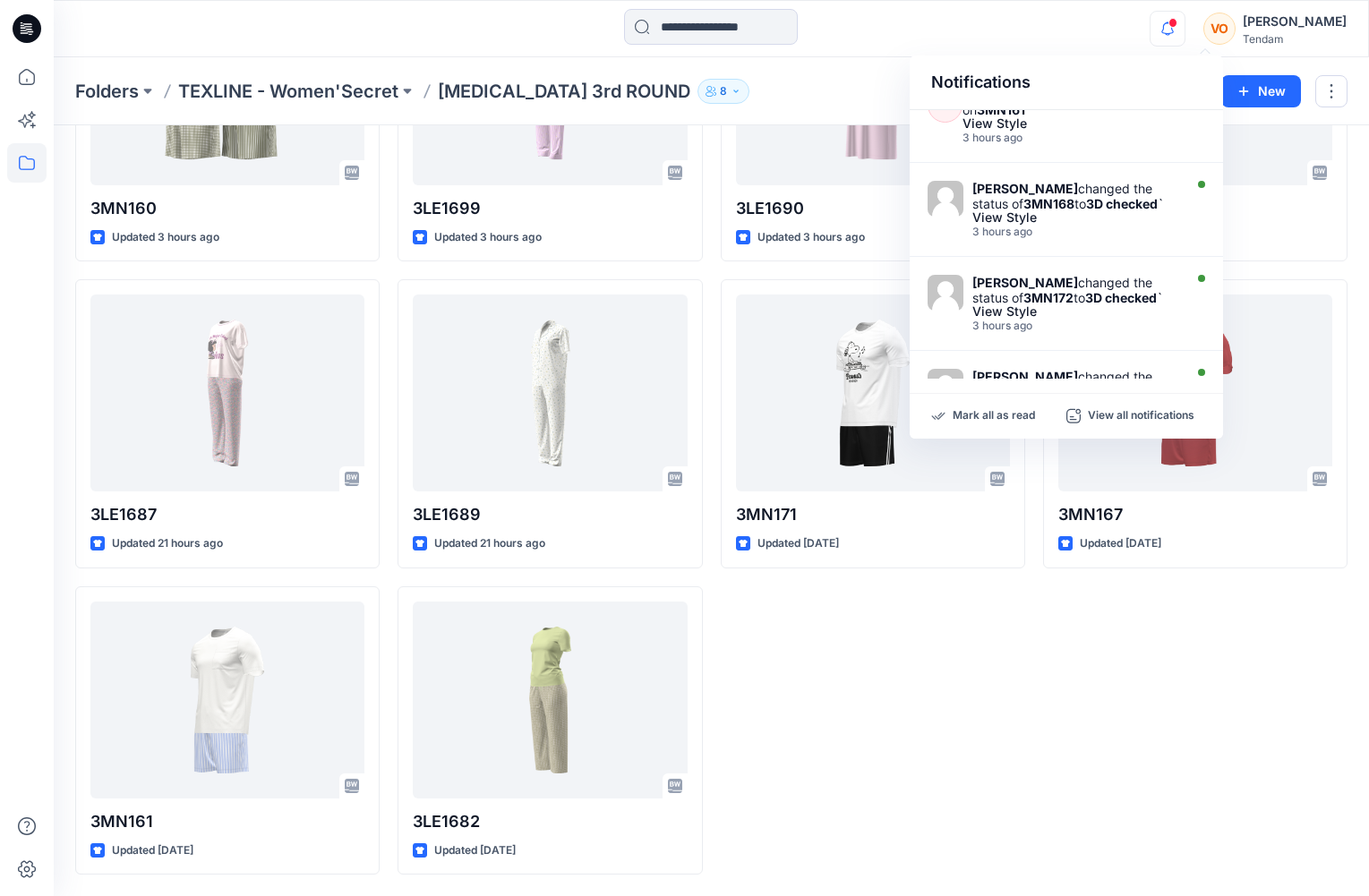
scroll to position [322, 0]
